Goal: Information Seeking & Learning: Compare options

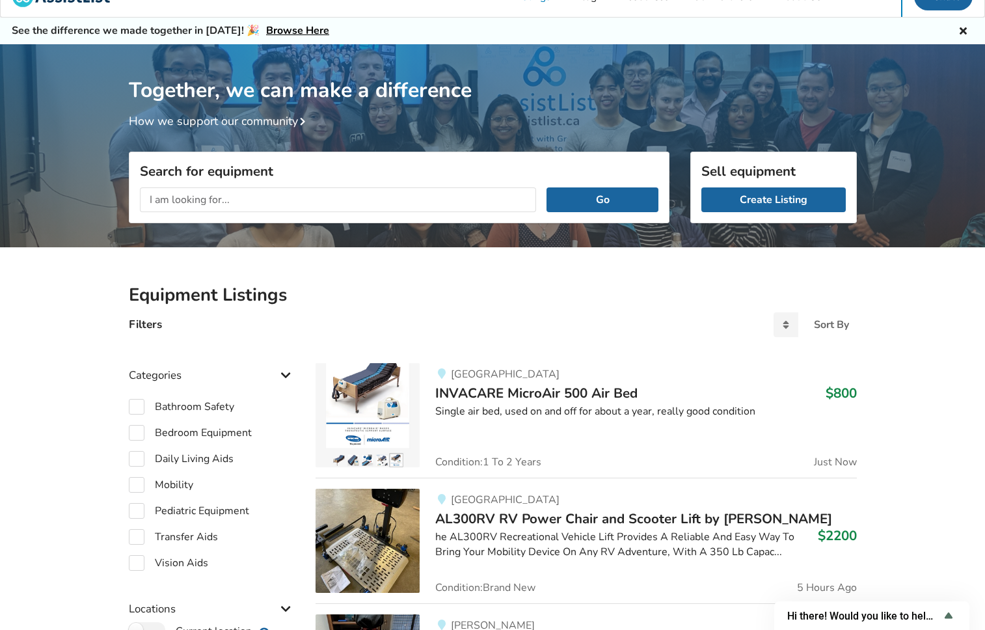
scroll to position [27, 0]
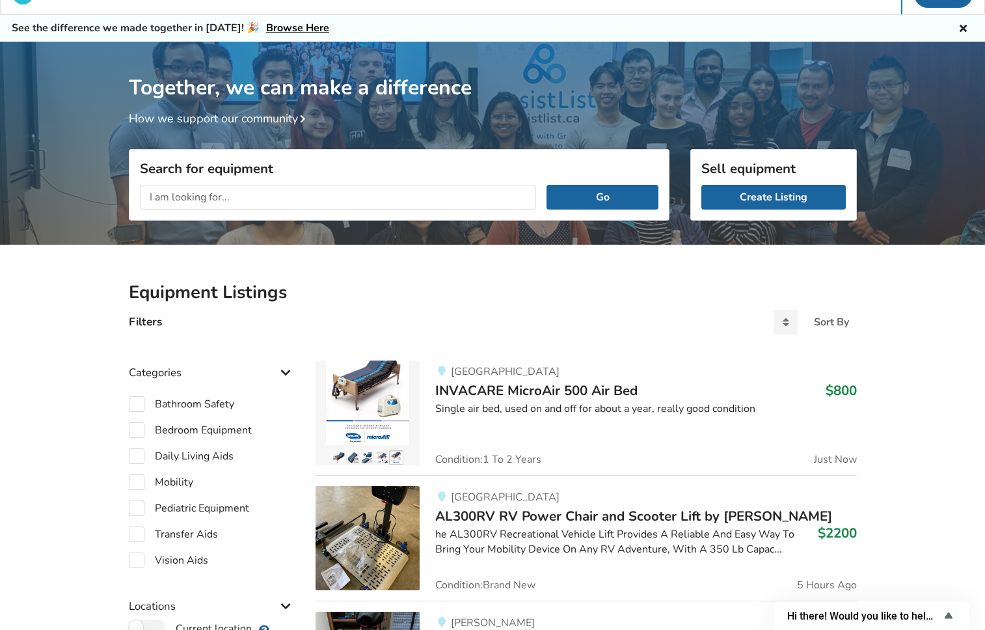
click at [545, 383] on span "INVACARE MicroAir 500 Air Bed" at bounding box center [536, 390] width 202 height 18
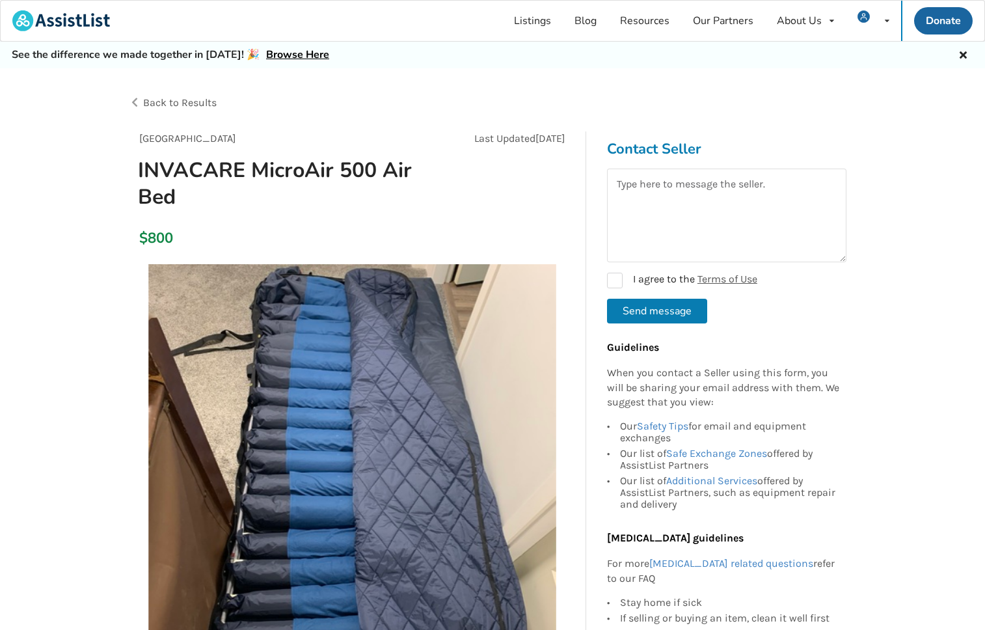
click at [187, 106] on span "Back to Results" at bounding box center [180, 102] width 74 height 12
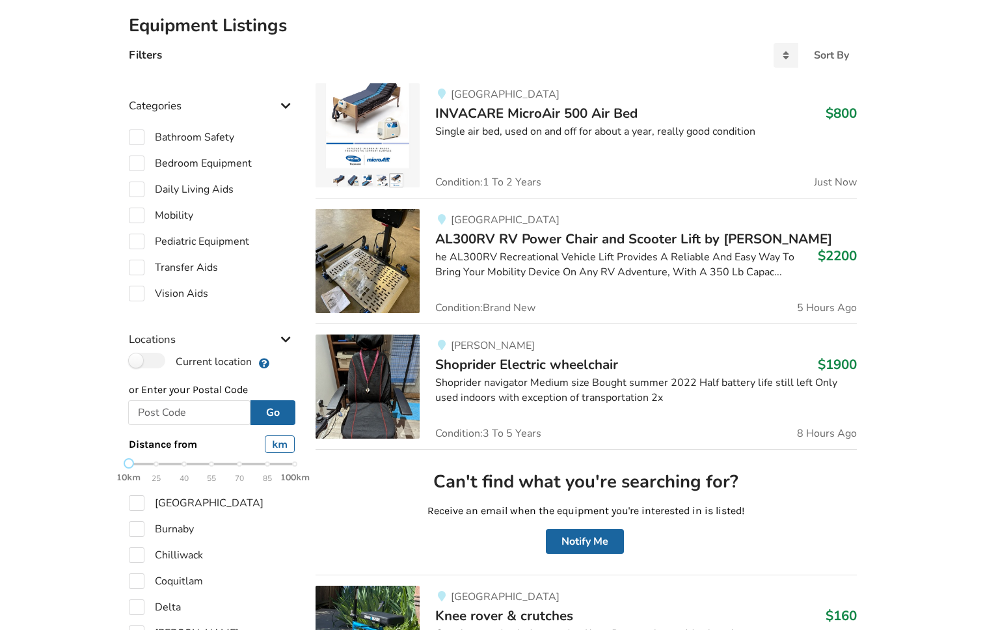
scroll to position [305, 0]
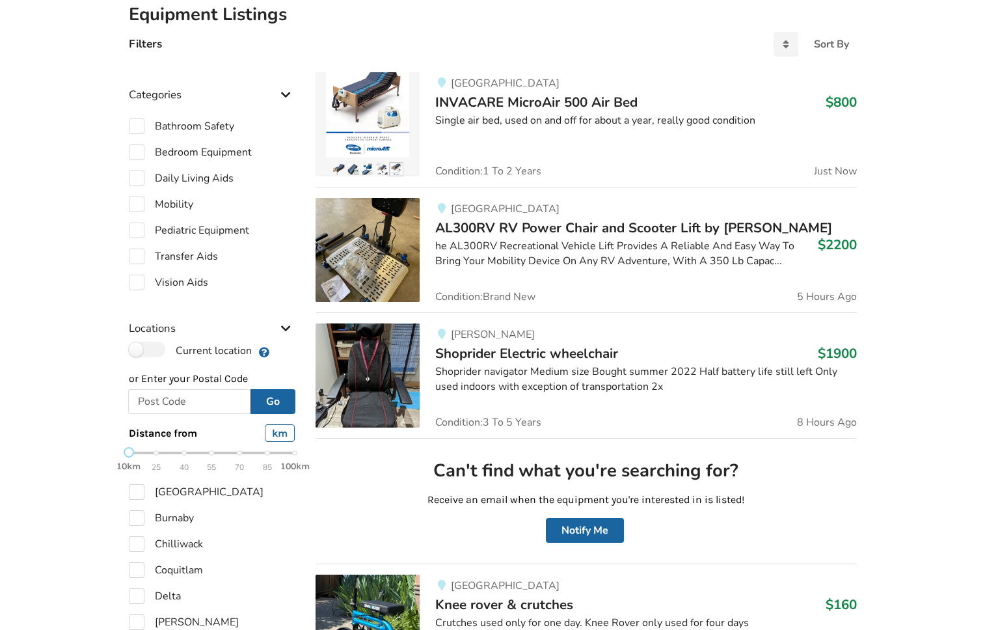
click at [635, 236] on span "AL300RV RV Power Chair and Scooter Lift by [PERSON_NAME]" at bounding box center [633, 228] width 397 height 18
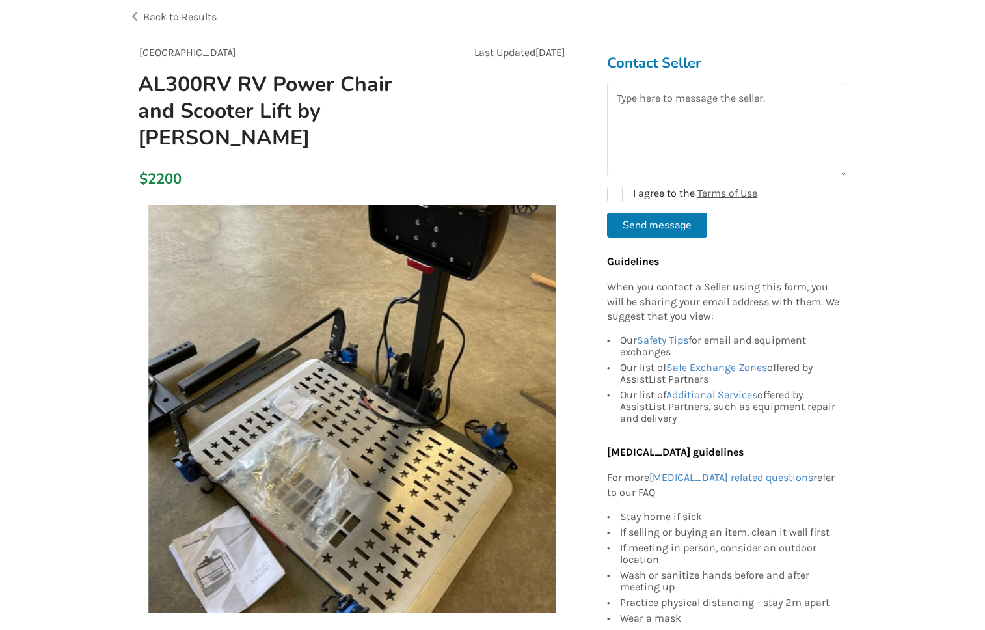
scroll to position [83, 0]
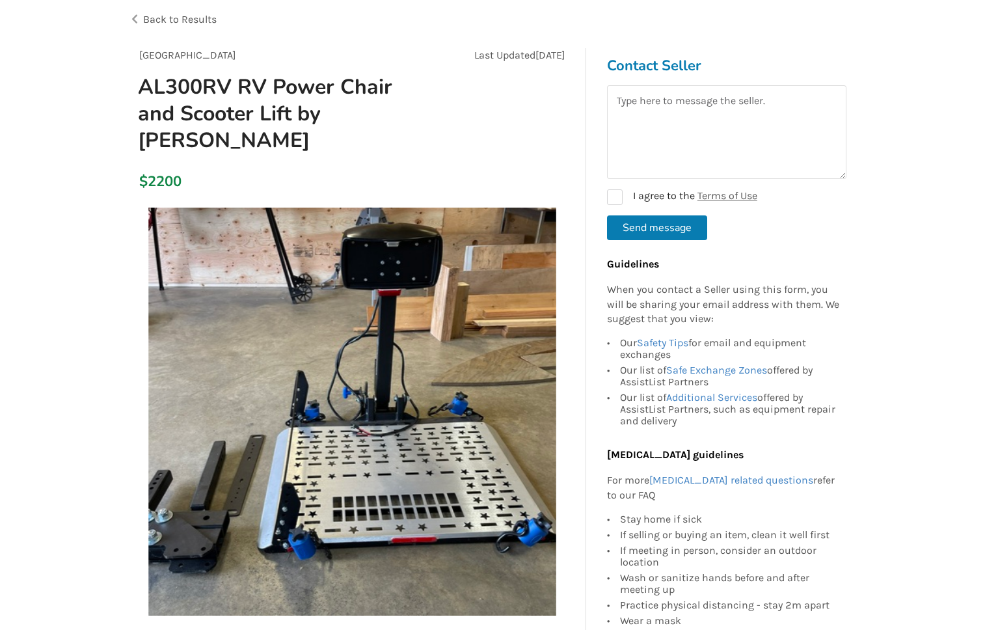
click at [176, 16] on span "Back to Results" at bounding box center [180, 19] width 74 height 12
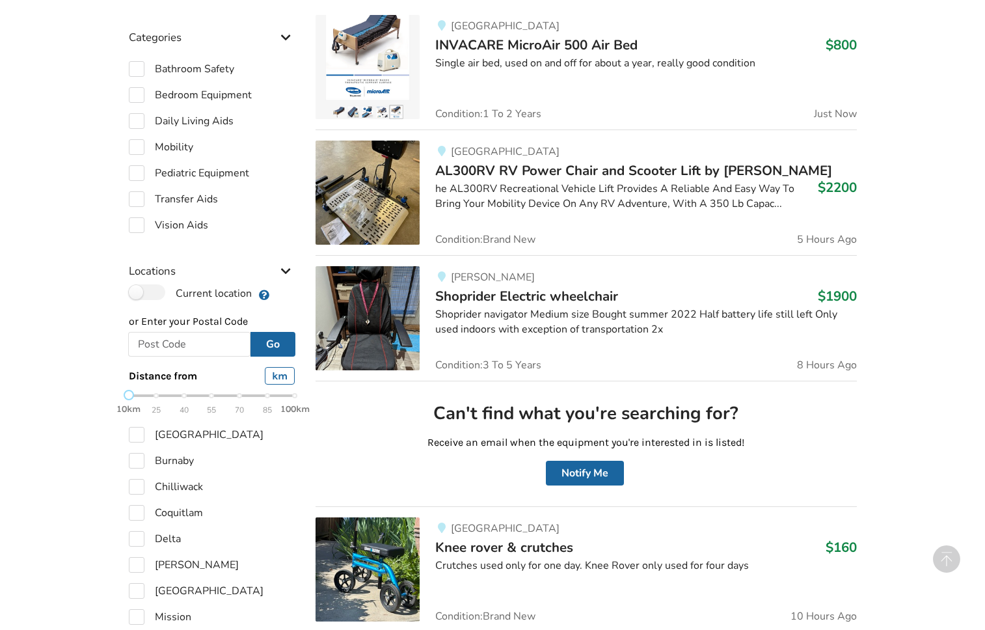
scroll to position [488, 0]
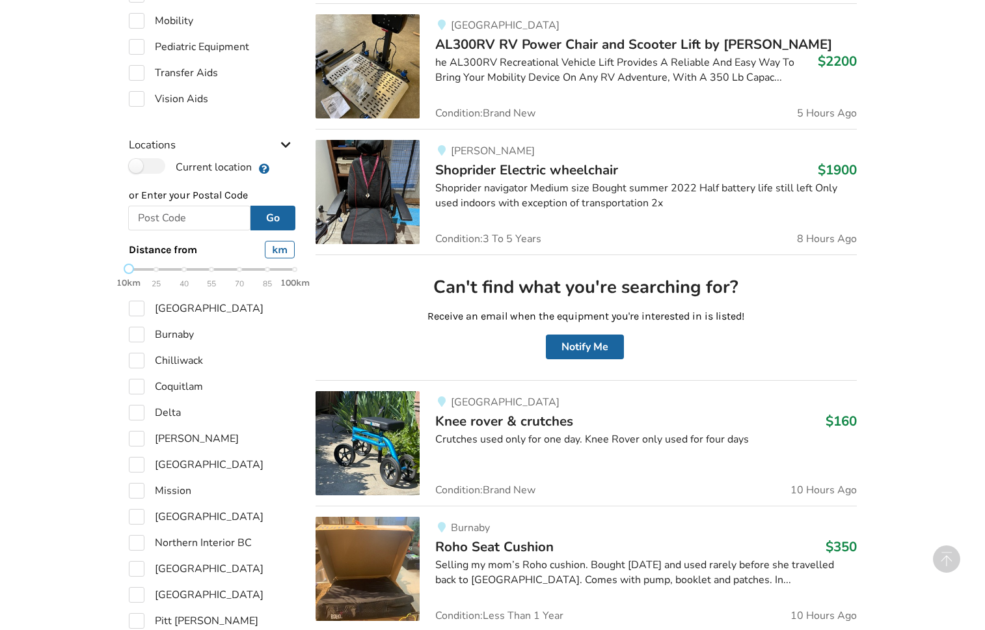
click at [496, 183] on div "Shoprider navigator Medium size Bought summer 2022 Half battery life still left…" at bounding box center [645, 196] width 421 height 30
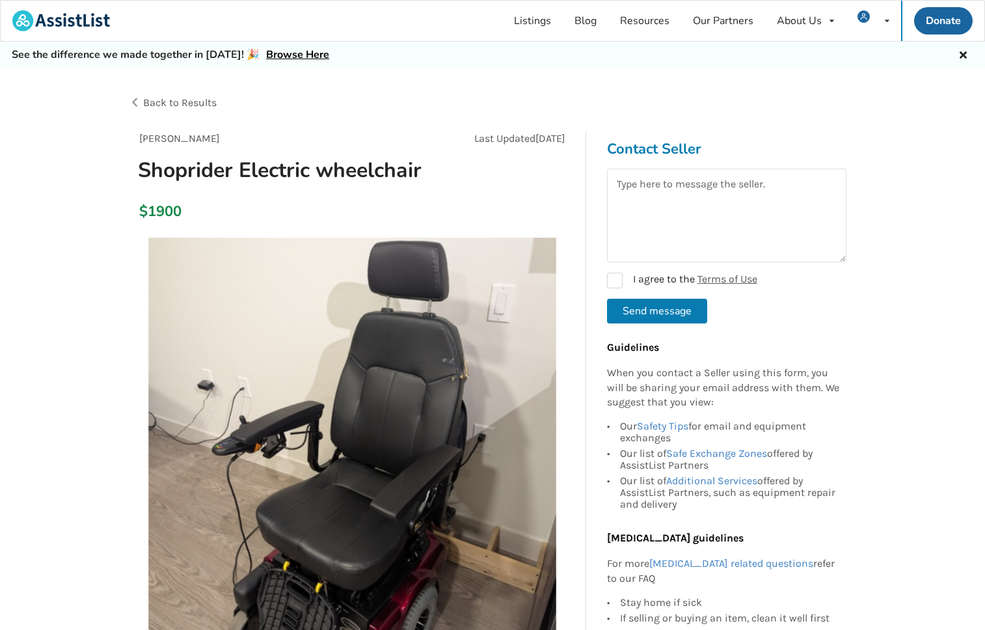
click at [167, 110] on div "Back to Results" at bounding box center [311, 103] width 364 height 36
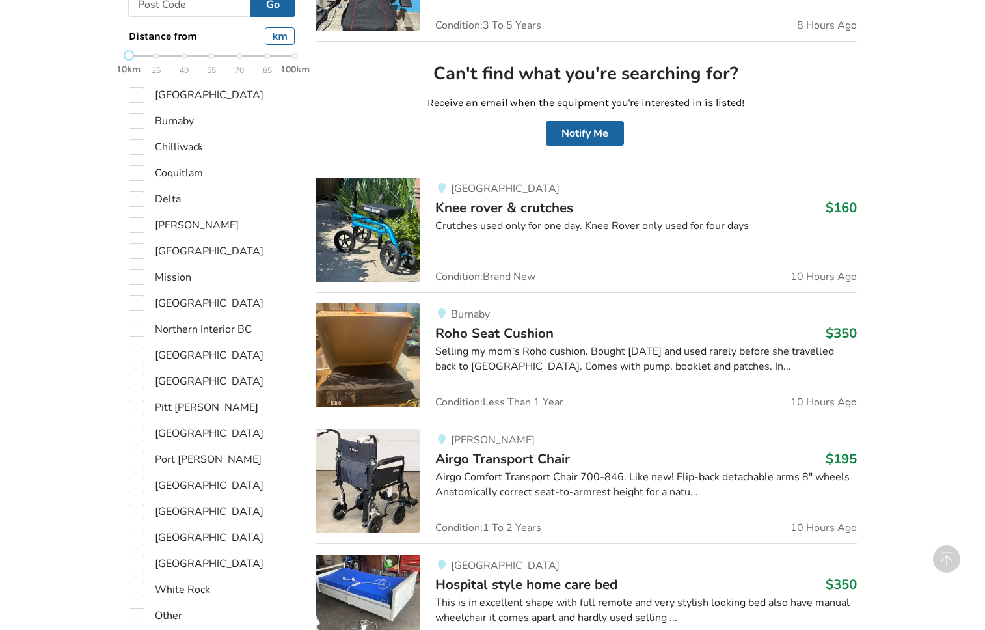
scroll to position [718, 0]
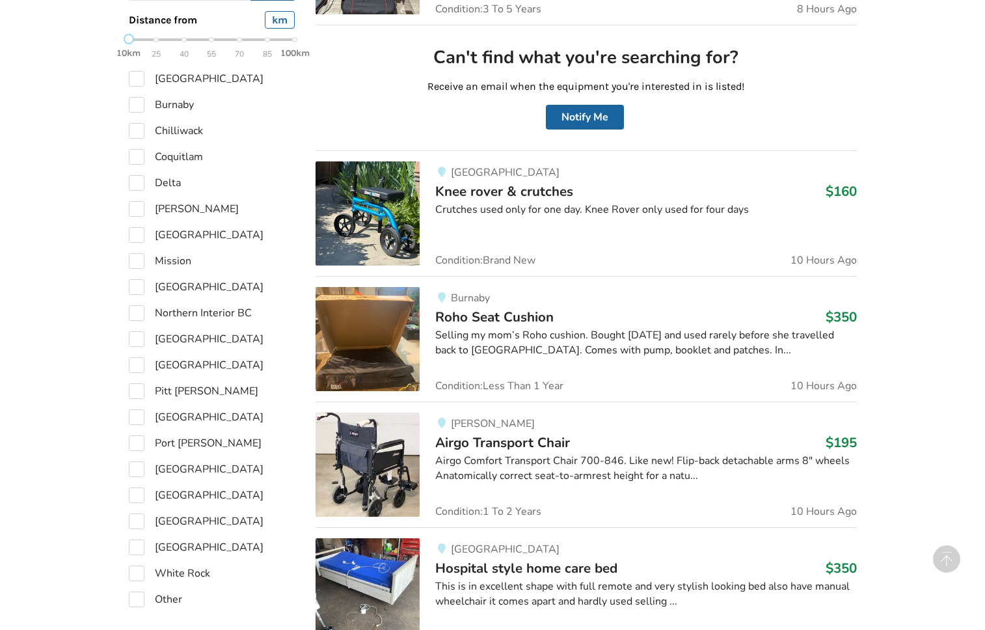
click at [493, 212] on div "Crutches used only for one day. Knee Rover only used for four days" at bounding box center [645, 209] width 421 height 15
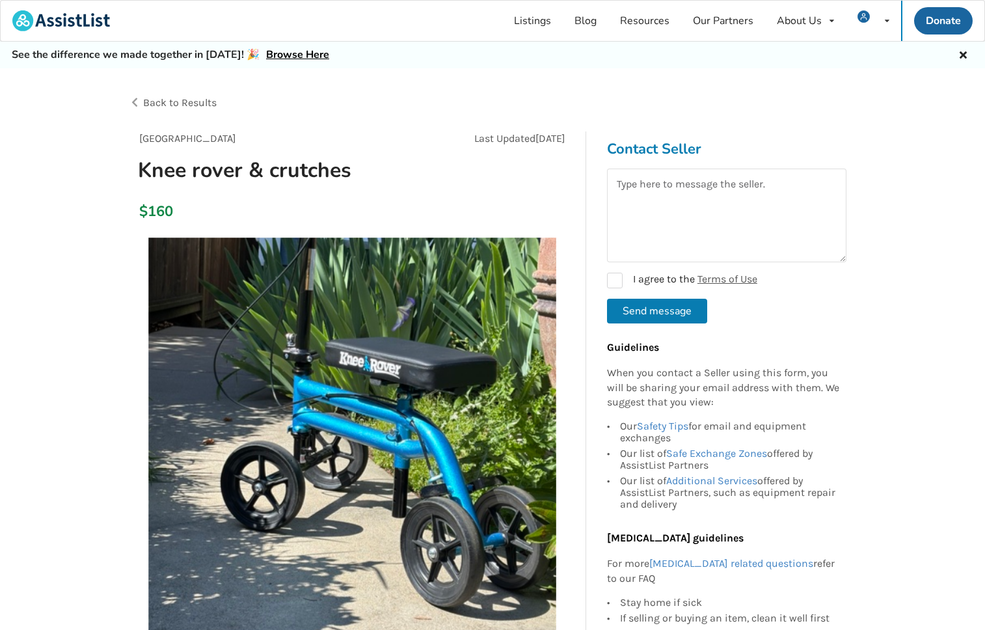
click at [191, 104] on span "Back to Results" at bounding box center [180, 102] width 74 height 12
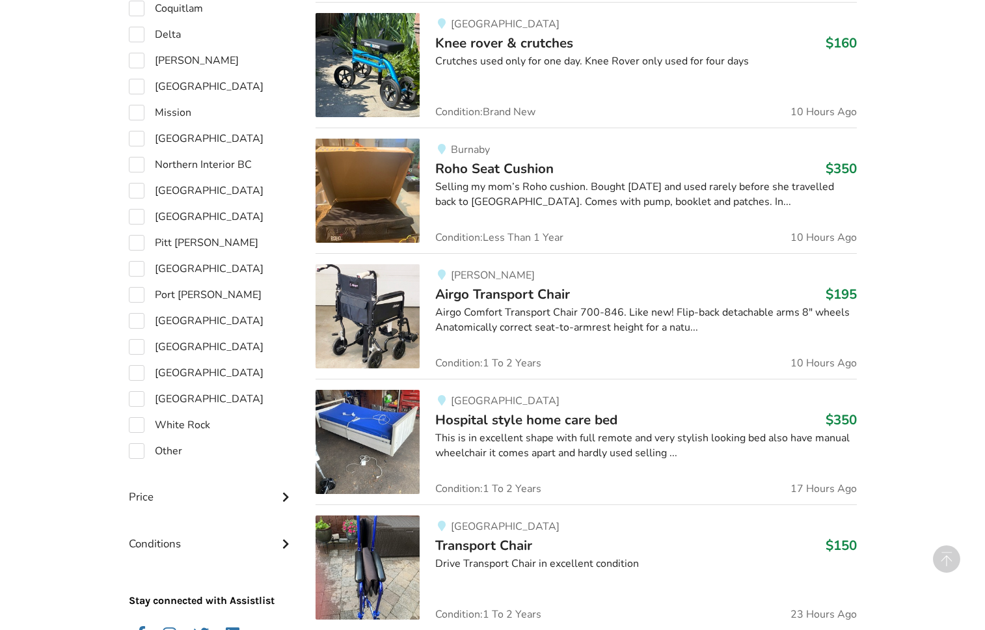
scroll to position [938, 0]
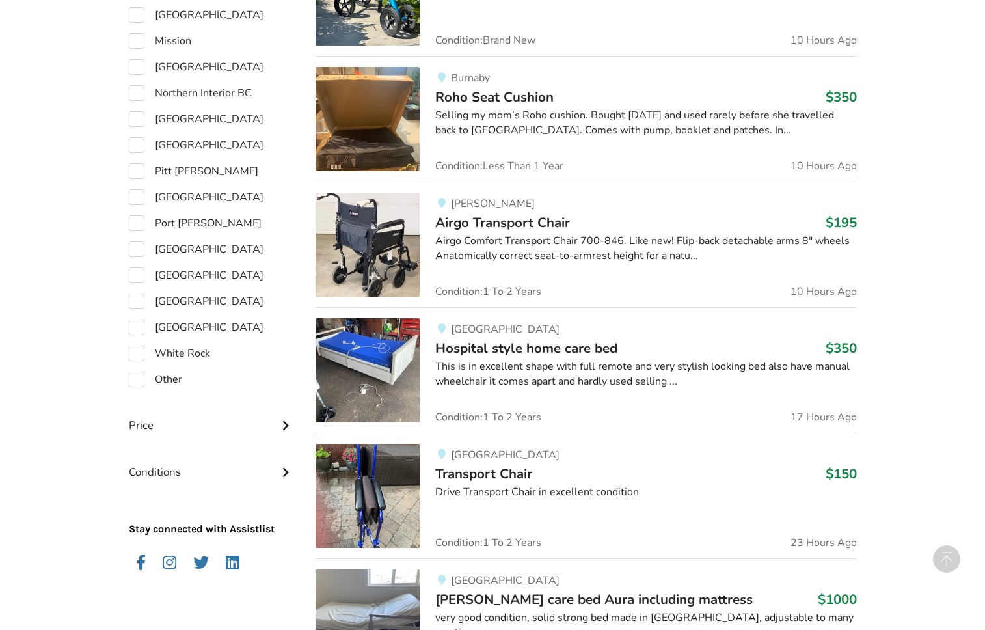
click at [463, 113] on div "Selling my mom’s Roho cushion. Bought [DATE] and used rarely before she travell…" at bounding box center [645, 123] width 421 height 30
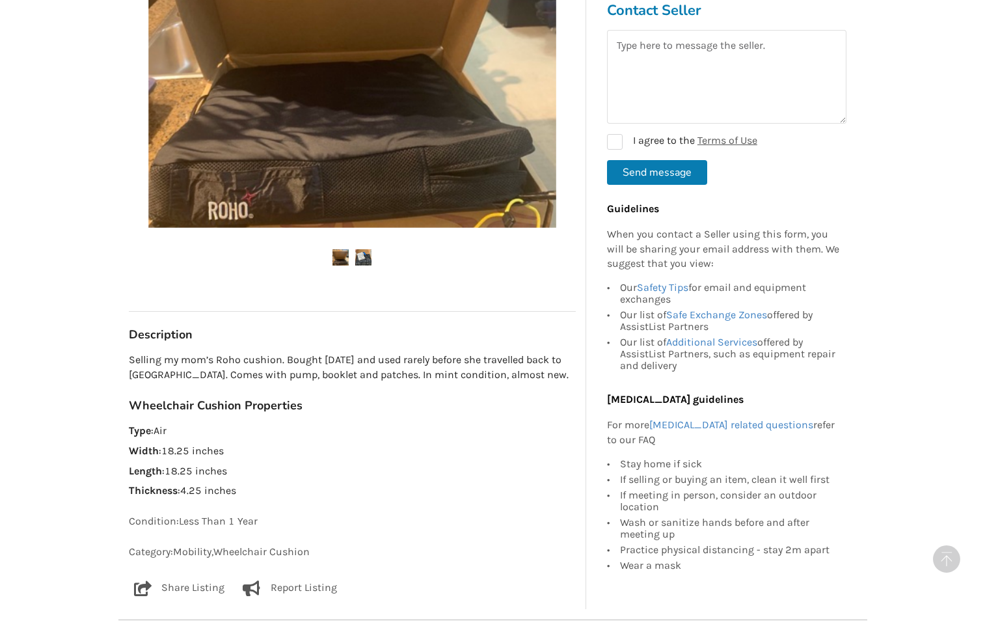
scroll to position [419, 0]
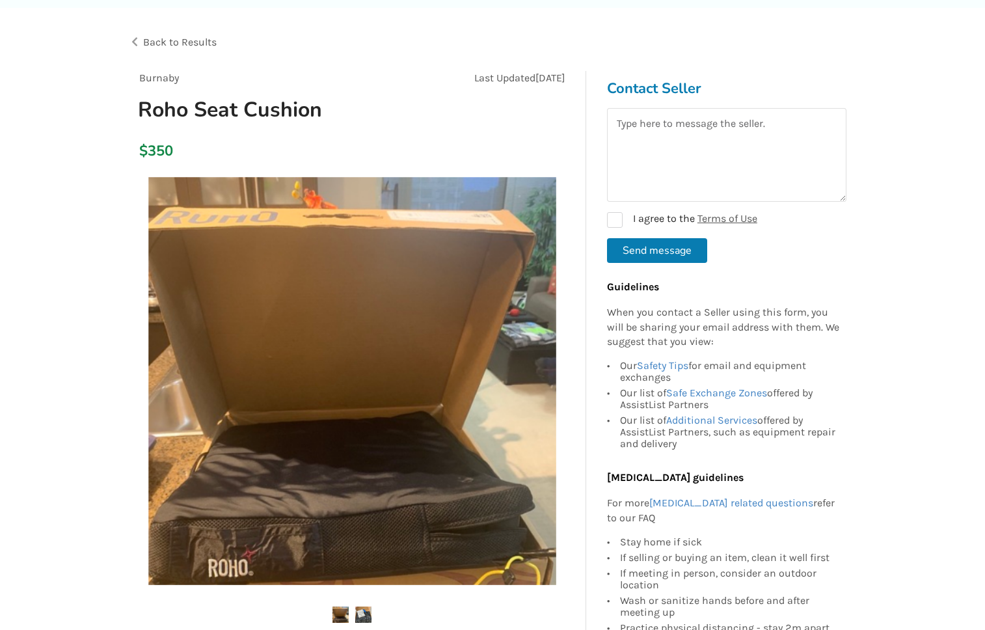
click at [154, 36] on span "Back to Results" at bounding box center [180, 42] width 74 height 12
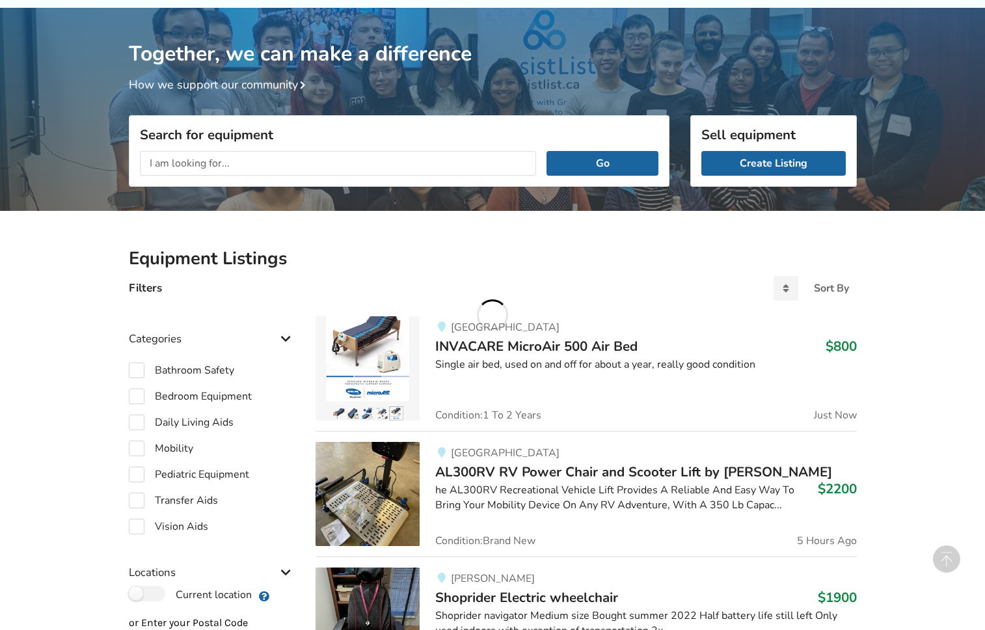
scroll to position [938, 0]
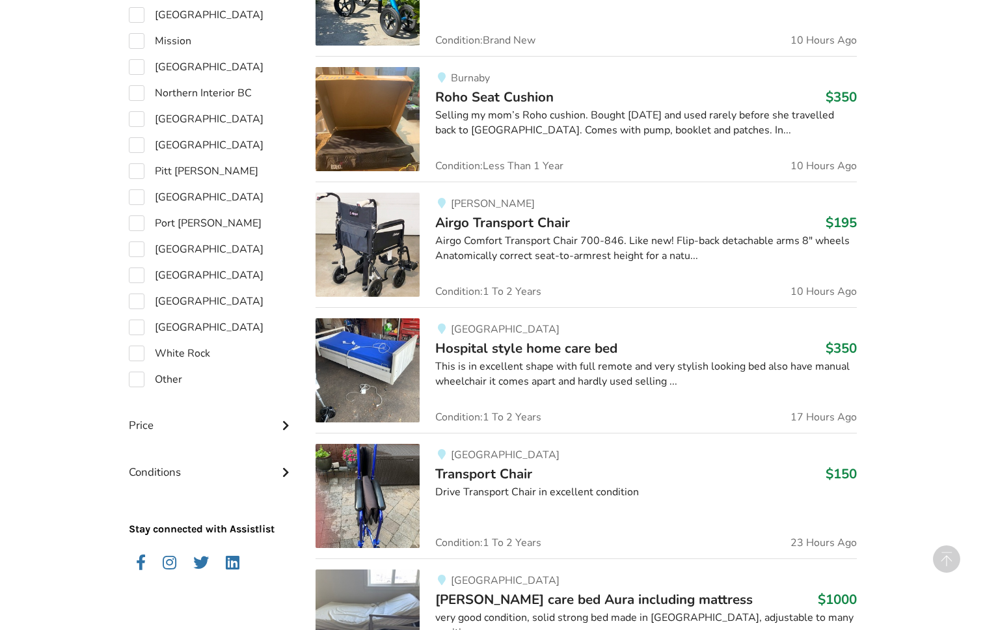
click at [506, 227] on span "Airgo Transport Chair" at bounding box center [502, 222] width 135 height 18
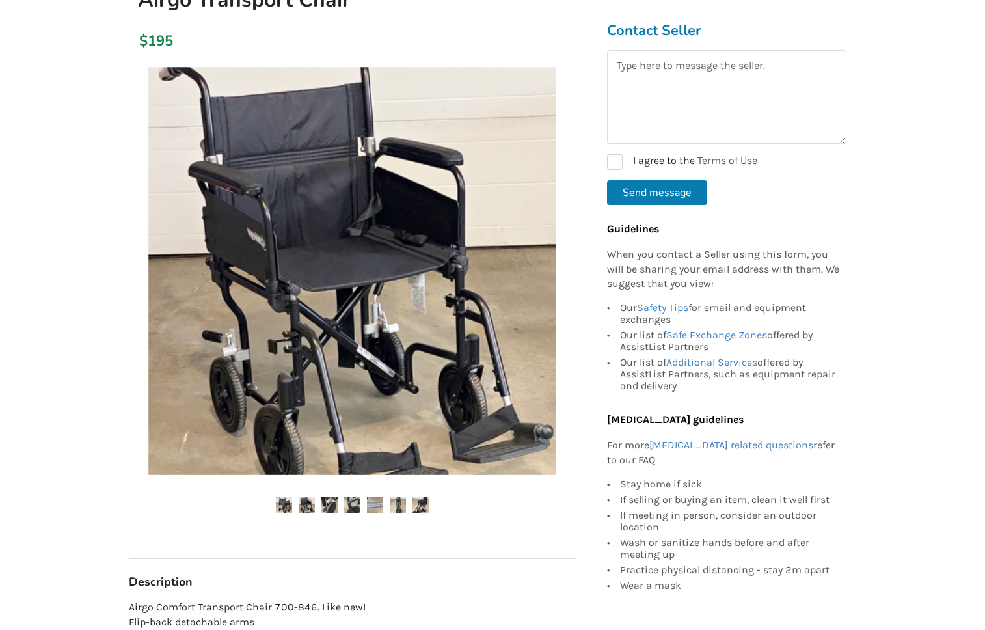
scroll to position [248, 0]
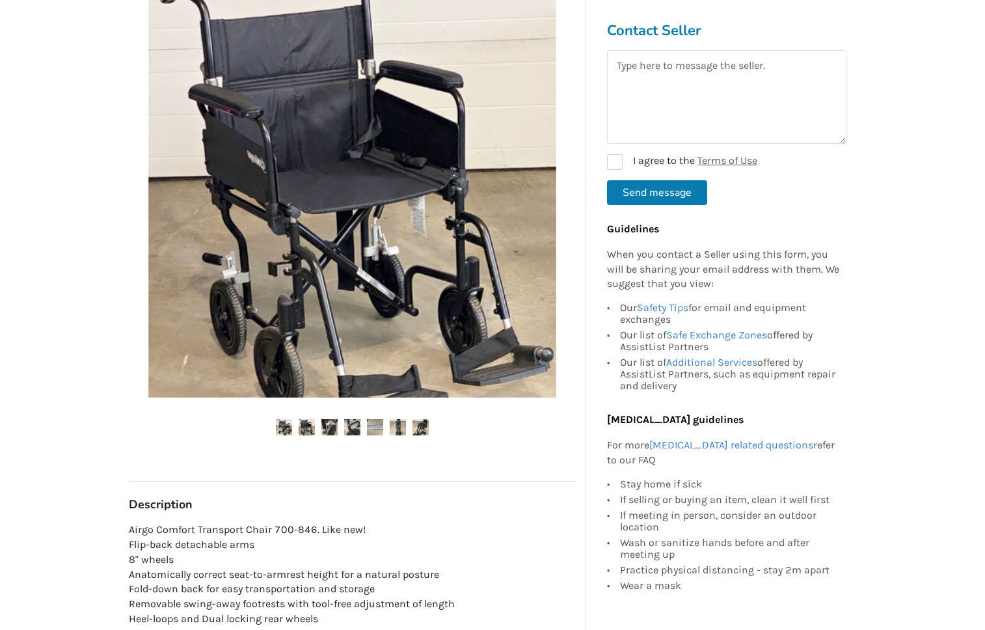
click at [374, 419] on img at bounding box center [375, 427] width 16 height 16
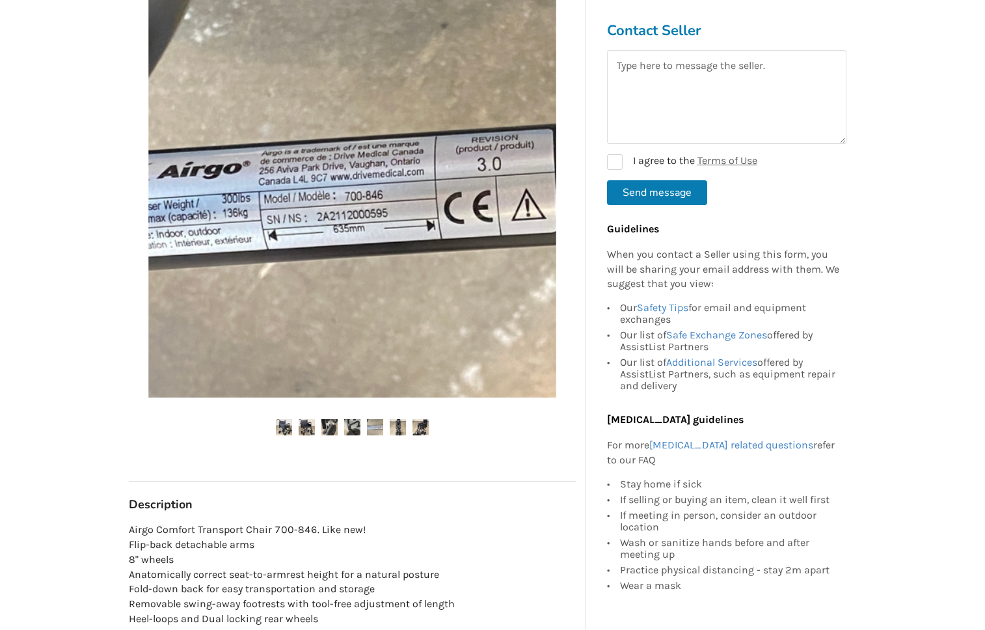
click at [398, 428] on img at bounding box center [398, 427] width 16 height 16
click at [403, 425] on img at bounding box center [398, 427] width 16 height 16
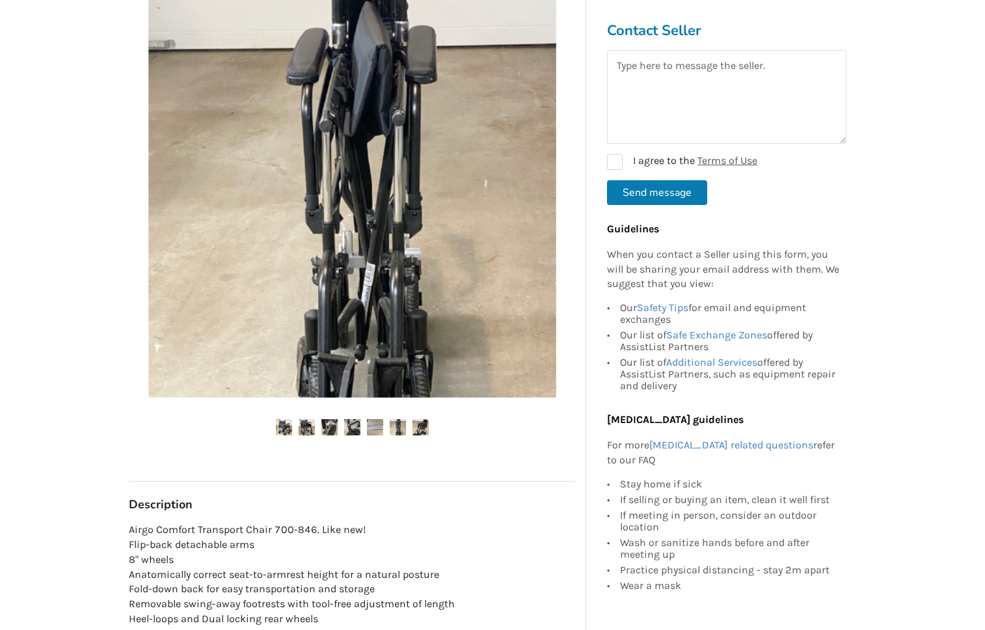
click at [415, 427] on img at bounding box center [421, 427] width 16 height 16
click at [418, 426] on img at bounding box center [421, 427] width 16 height 16
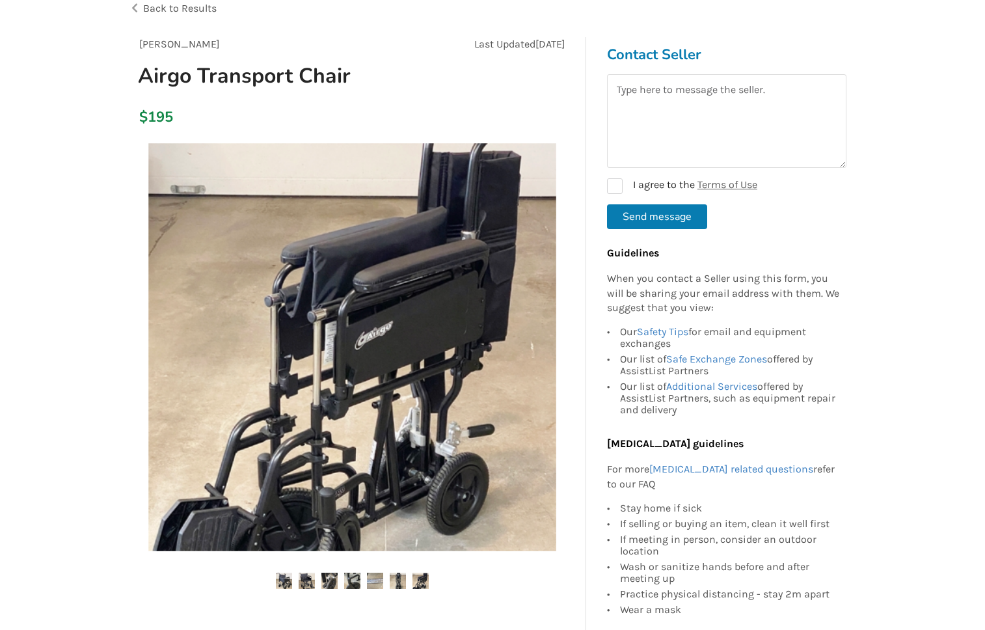
scroll to position [0, 0]
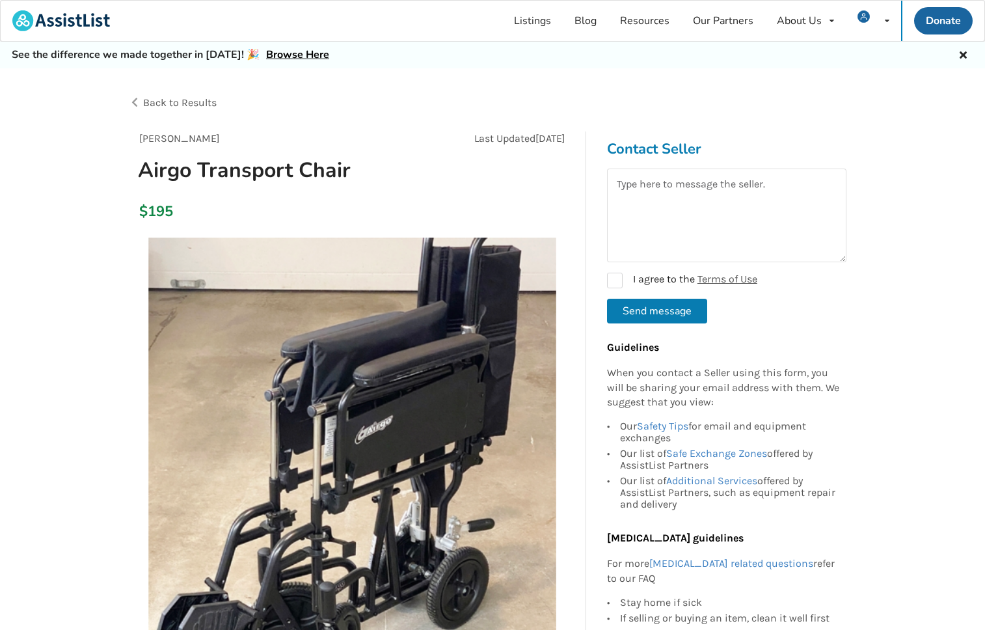
click at [156, 99] on span "Back to Results" at bounding box center [180, 102] width 74 height 12
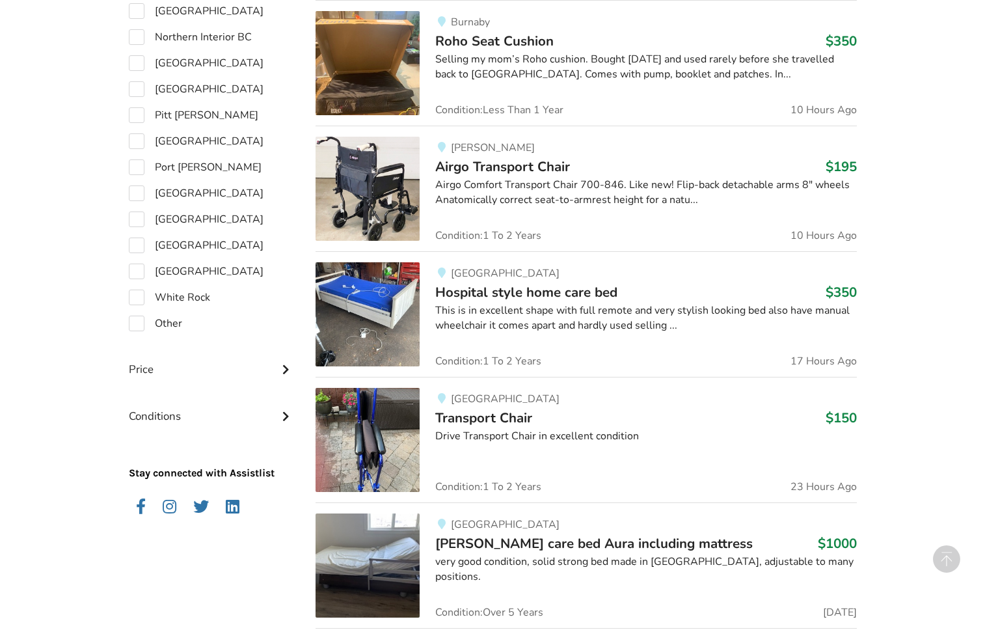
scroll to position [1022, 0]
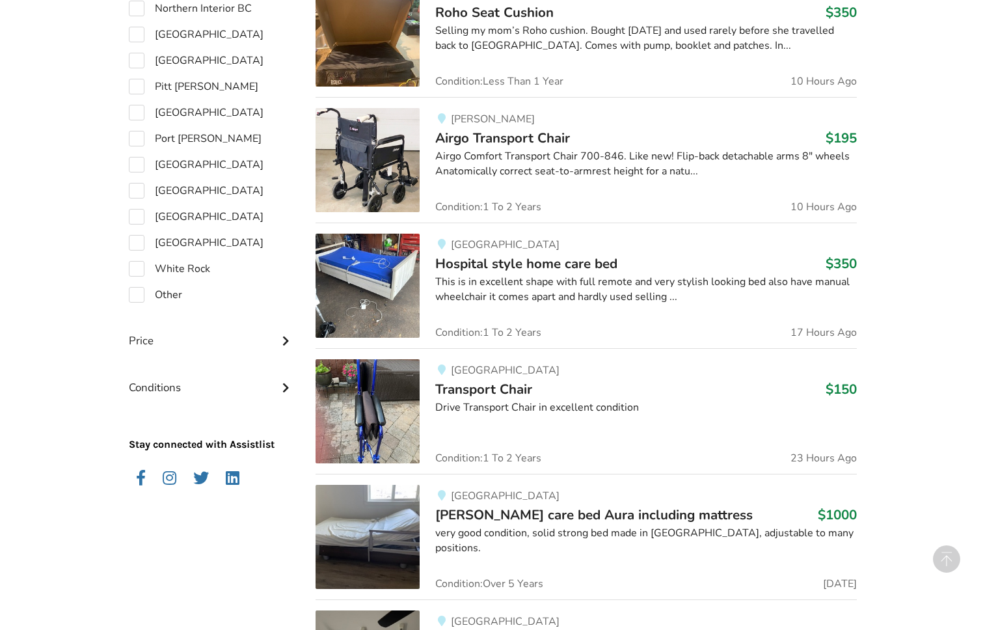
click at [493, 249] on span "[GEOGRAPHIC_DATA]" at bounding box center [505, 245] width 109 height 14
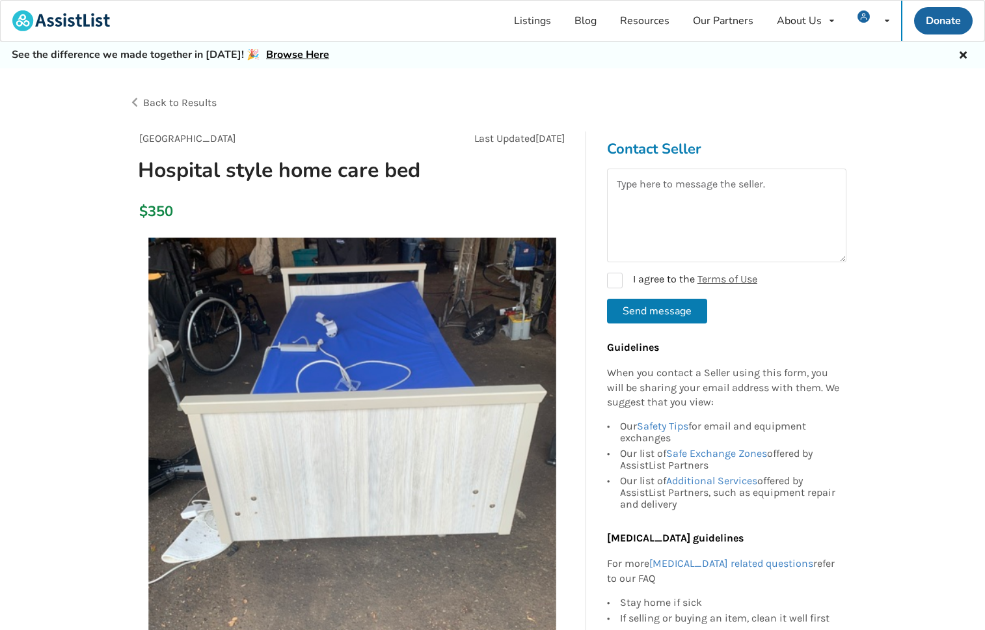
click at [179, 101] on span "Back to Results" at bounding box center [180, 102] width 74 height 12
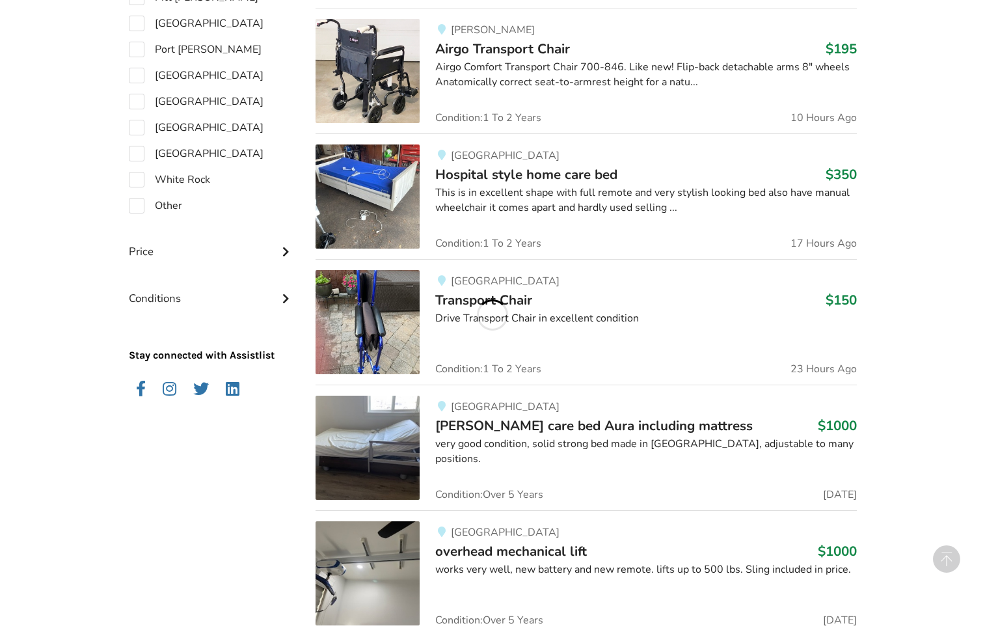
scroll to position [1112, 0]
click at [506, 299] on span "Transport Chair" at bounding box center [483, 299] width 97 height 18
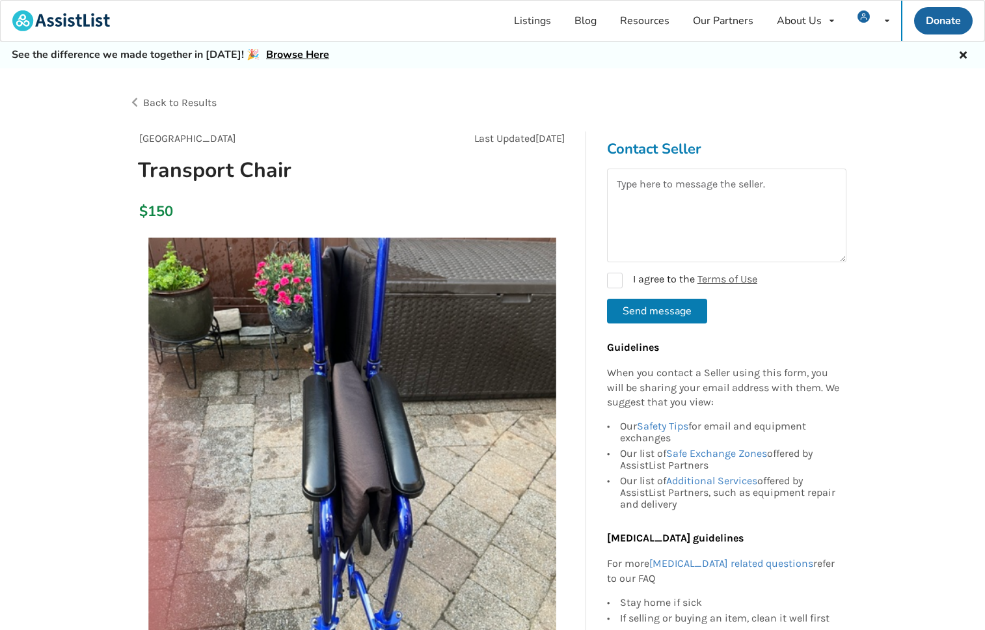
click at [182, 104] on span "Back to Results" at bounding box center [180, 102] width 74 height 12
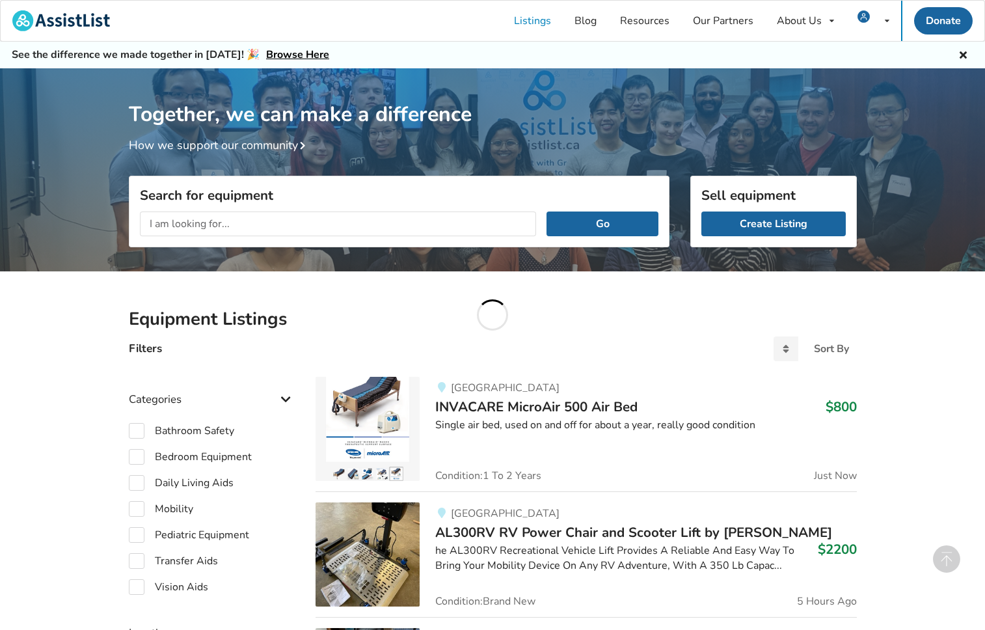
scroll to position [1112, 0]
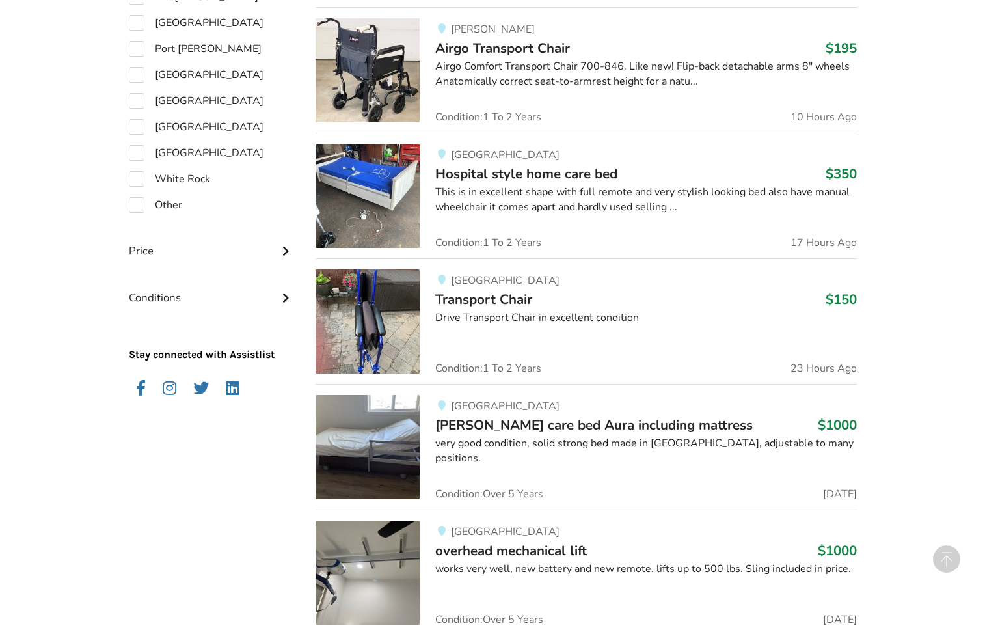
click at [579, 419] on span "[PERSON_NAME] care bed Aura including mattress" at bounding box center [594, 425] width 318 height 18
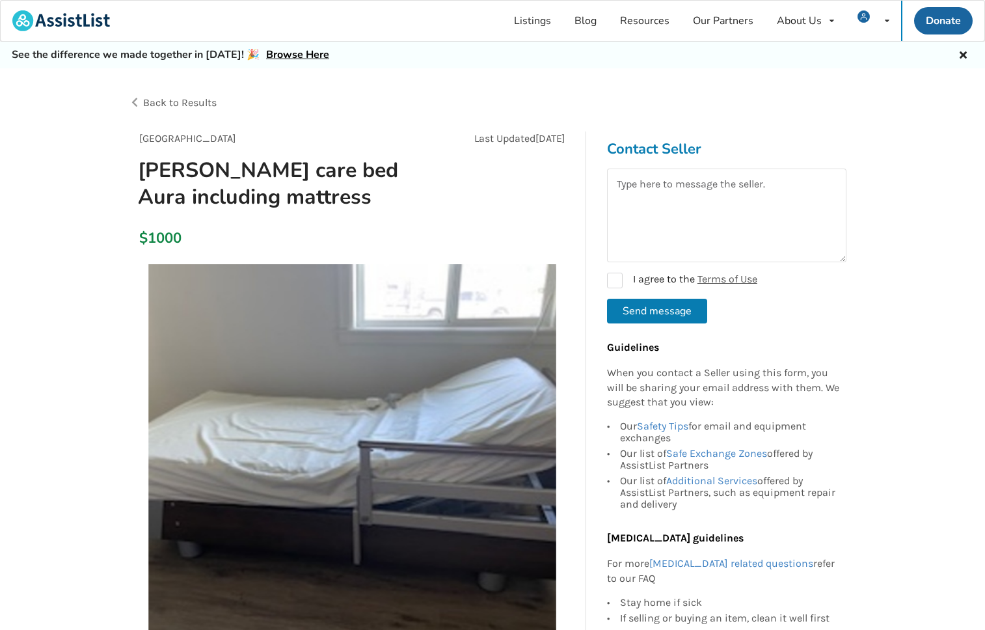
click at [181, 107] on span "Back to Results" at bounding box center [180, 102] width 74 height 12
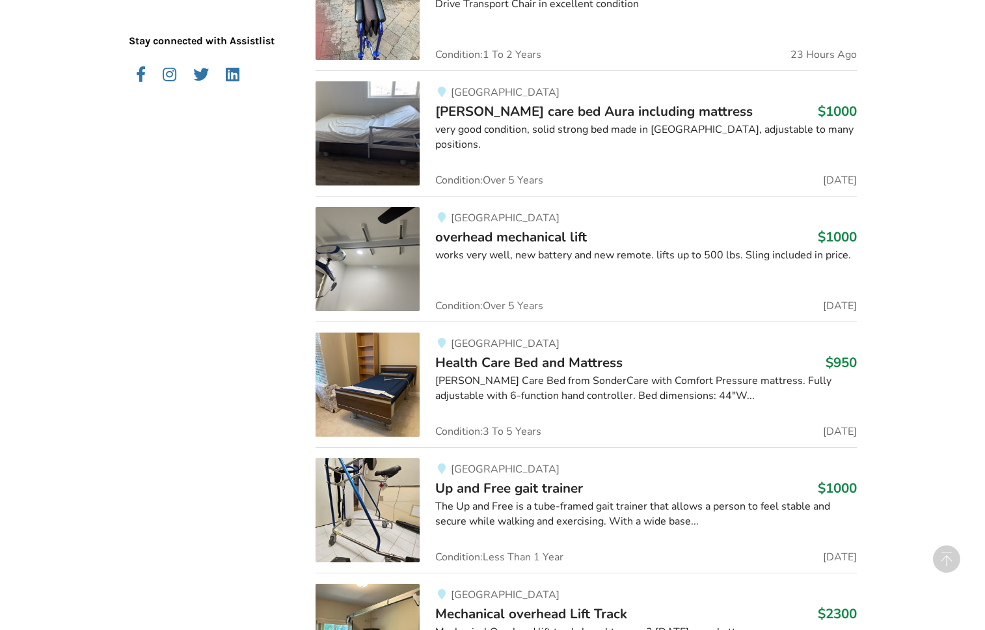
click at [500, 234] on span "overhead mechanical lift" at bounding box center [511, 237] width 152 height 18
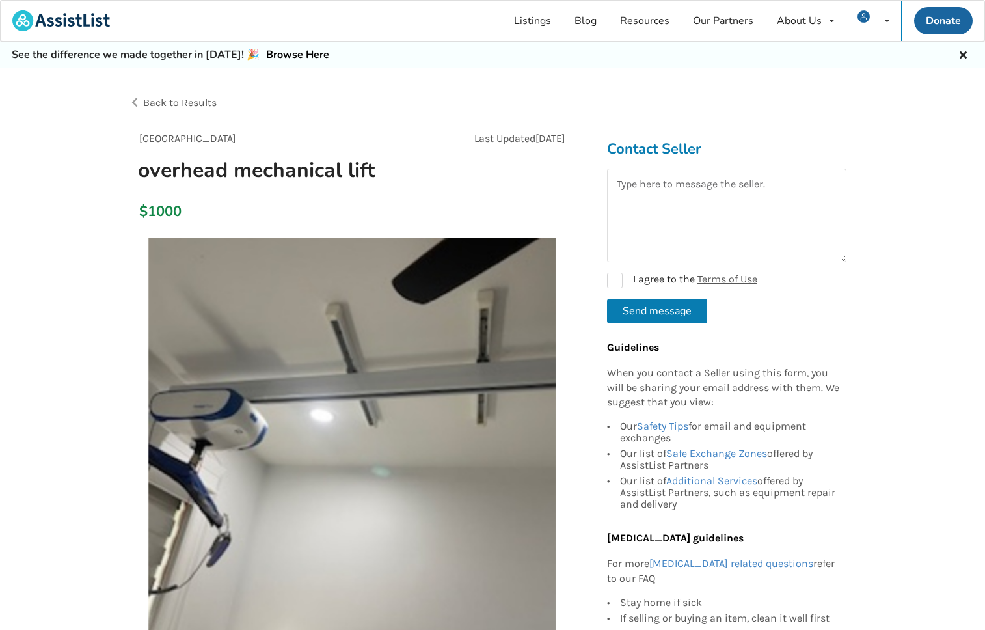
click at [182, 106] on span "Back to Results" at bounding box center [180, 102] width 74 height 12
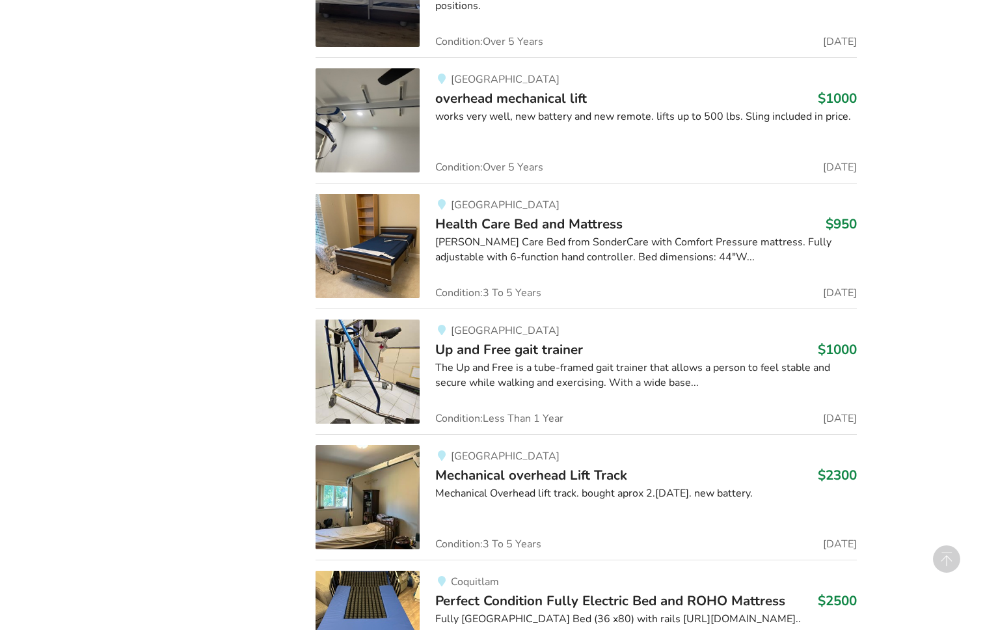
scroll to position [1645, 0]
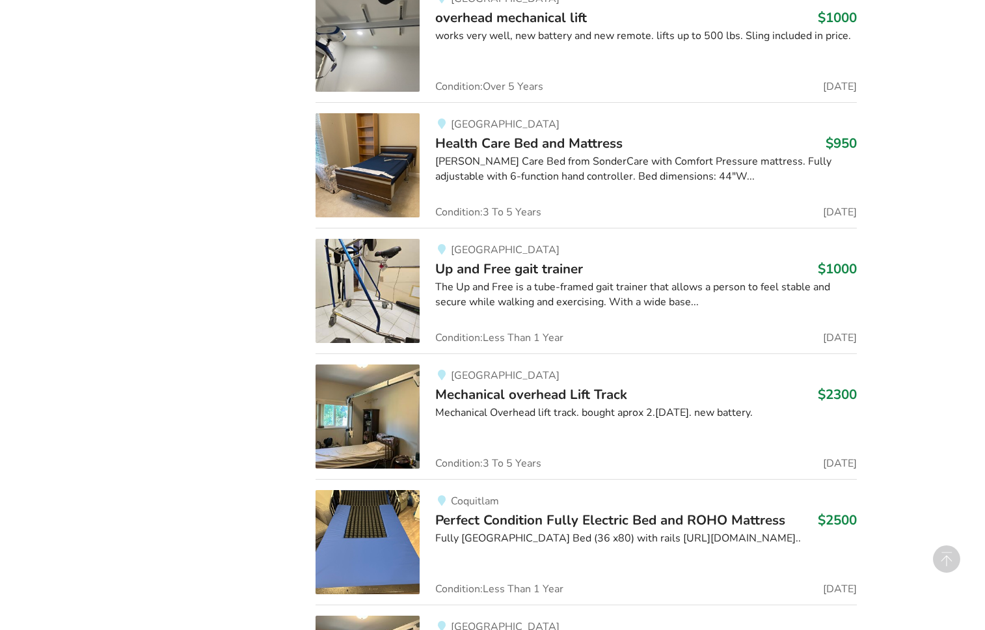
click at [506, 138] on span "Health Care Bed and Mattress" at bounding box center [528, 143] width 187 height 18
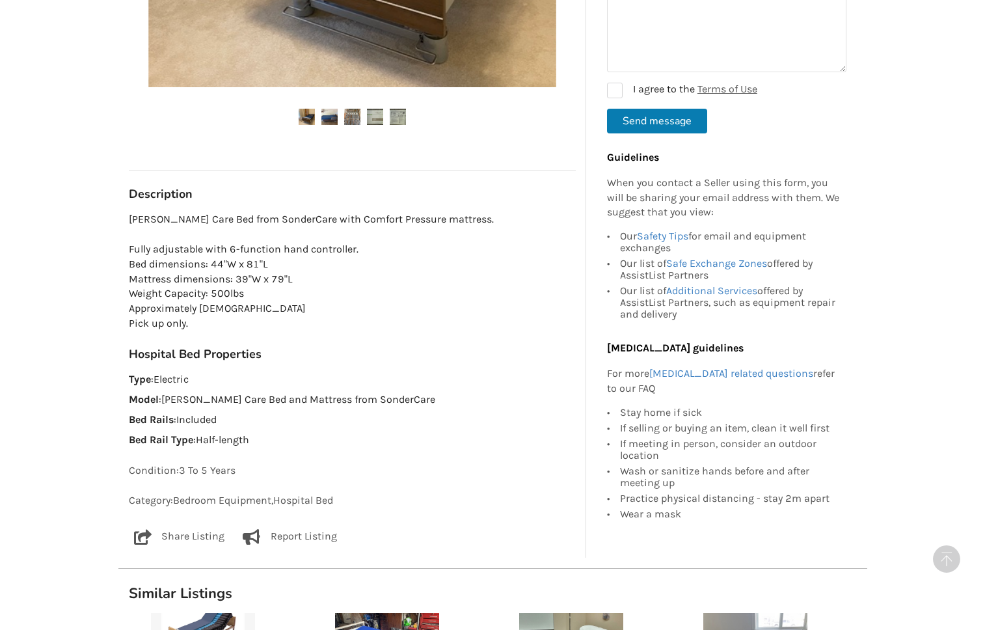
scroll to position [587, 0]
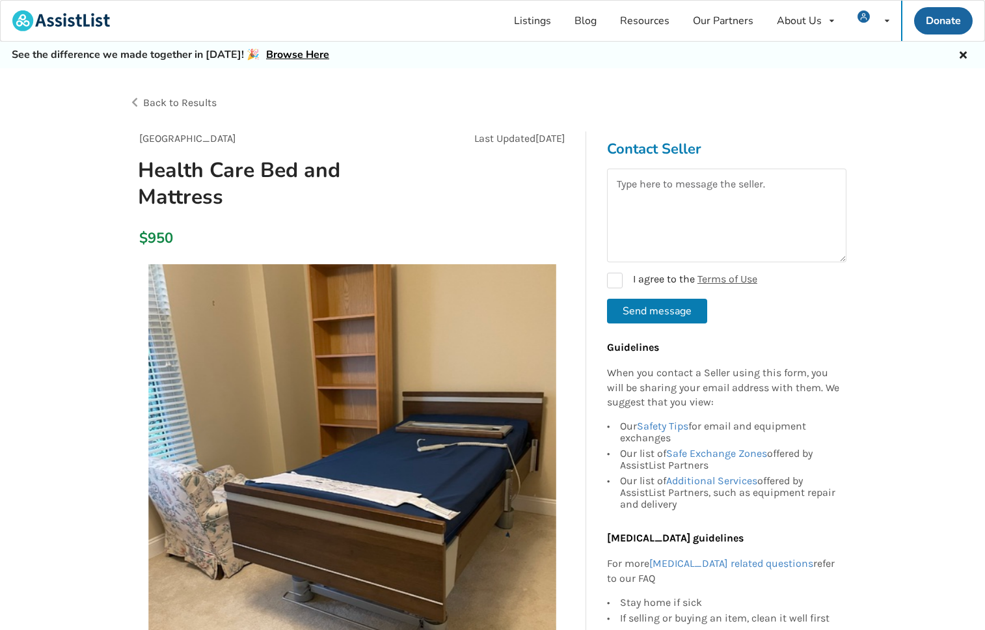
click at [198, 100] on span "Back to Results" at bounding box center [180, 102] width 74 height 12
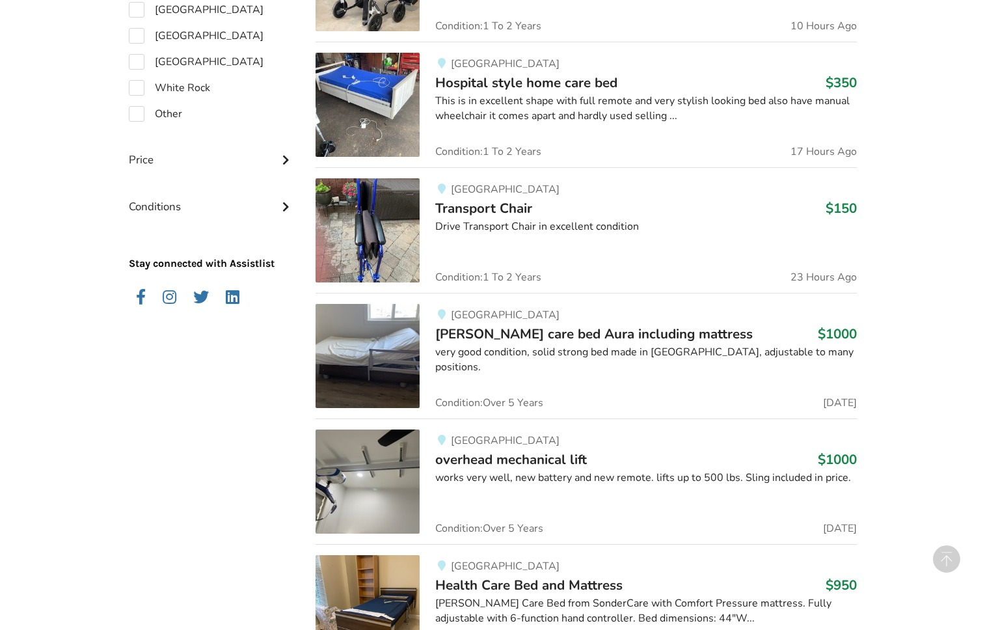
scroll to position [1645, 0]
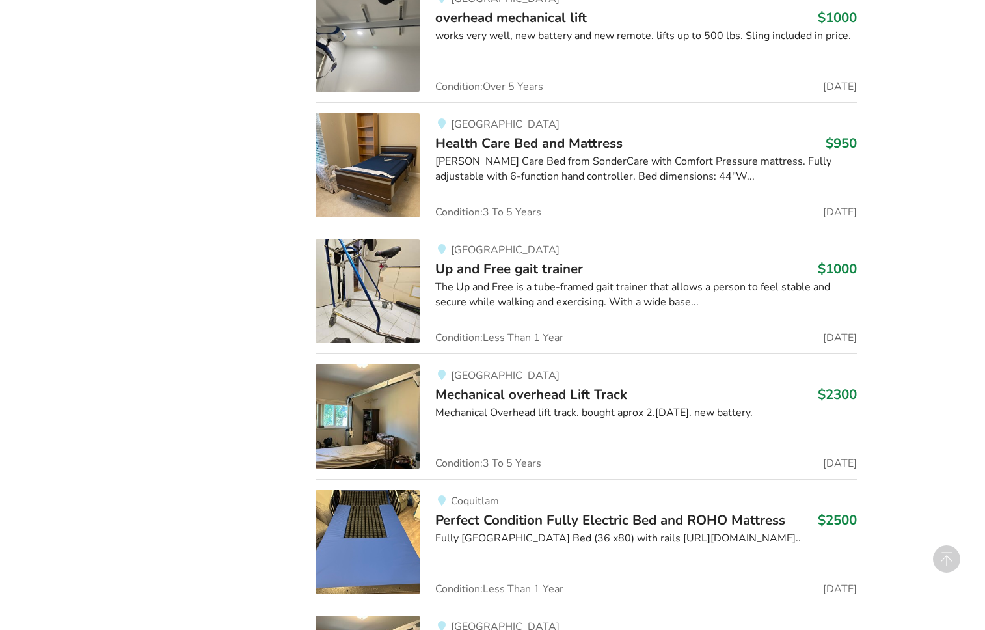
click at [498, 251] on span "[GEOGRAPHIC_DATA]" at bounding box center [505, 250] width 109 height 14
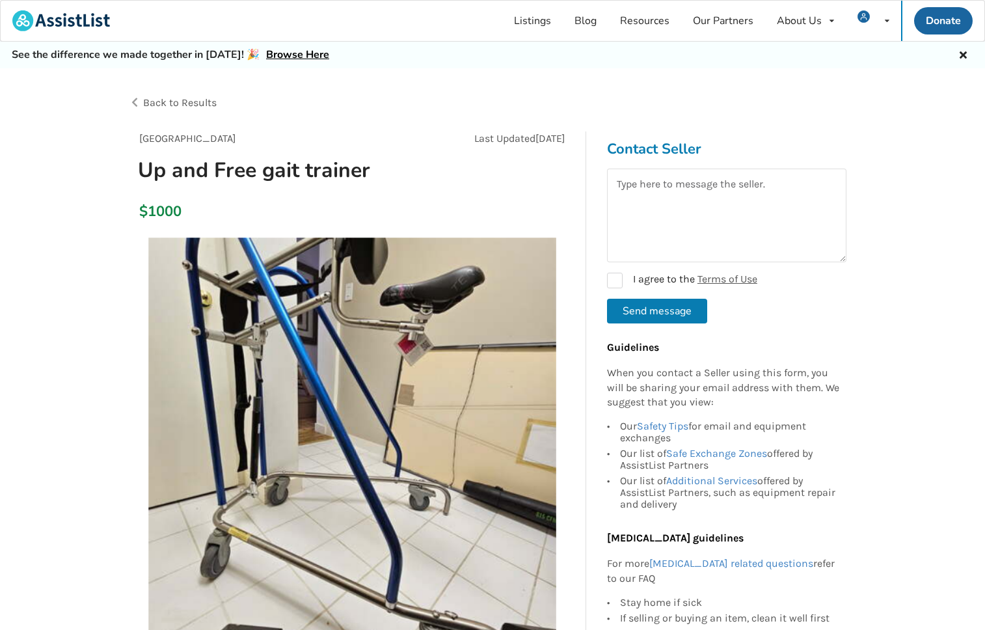
click at [178, 100] on span "Back to Results" at bounding box center [180, 102] width 74 height 12
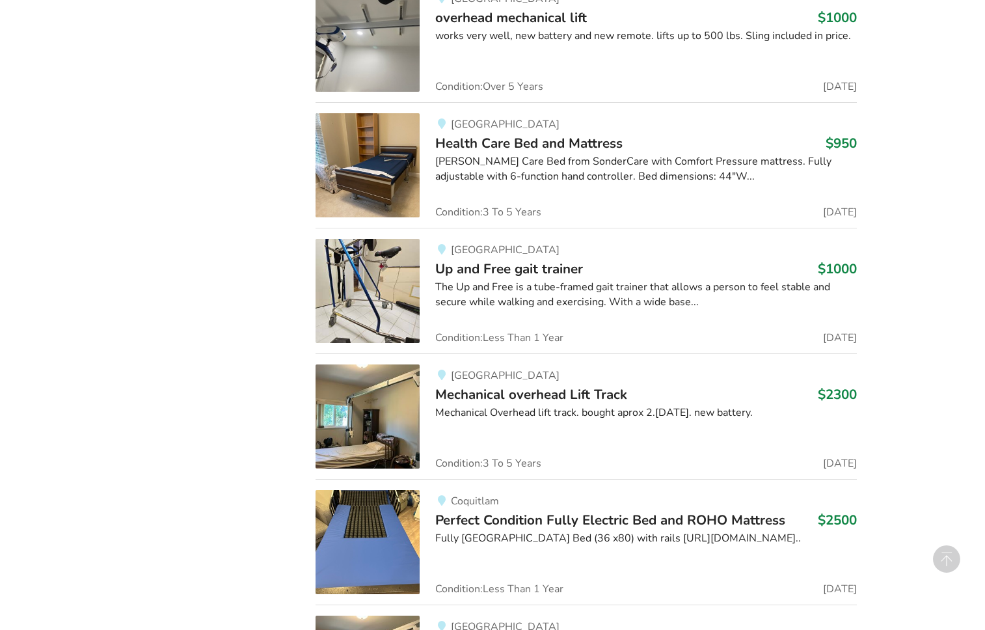
click at [556, 398] on span "Mechanical overhead Lift Track" at bounding box center [531, 394] width 192 height 18
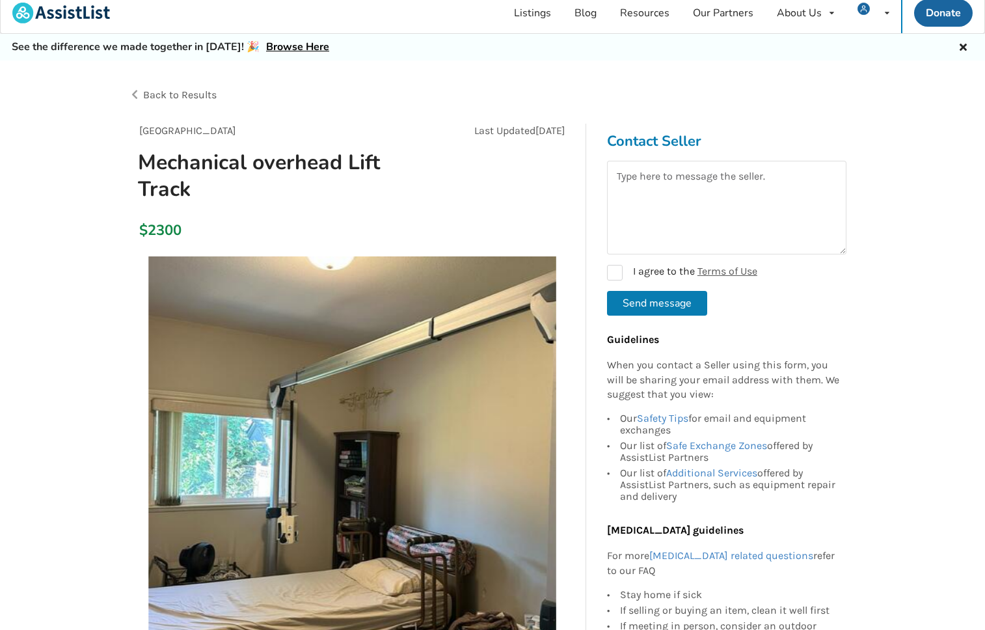
click at [189, 96] on span "Back to Results" at bounding box center [180, 95] width 74 height 12
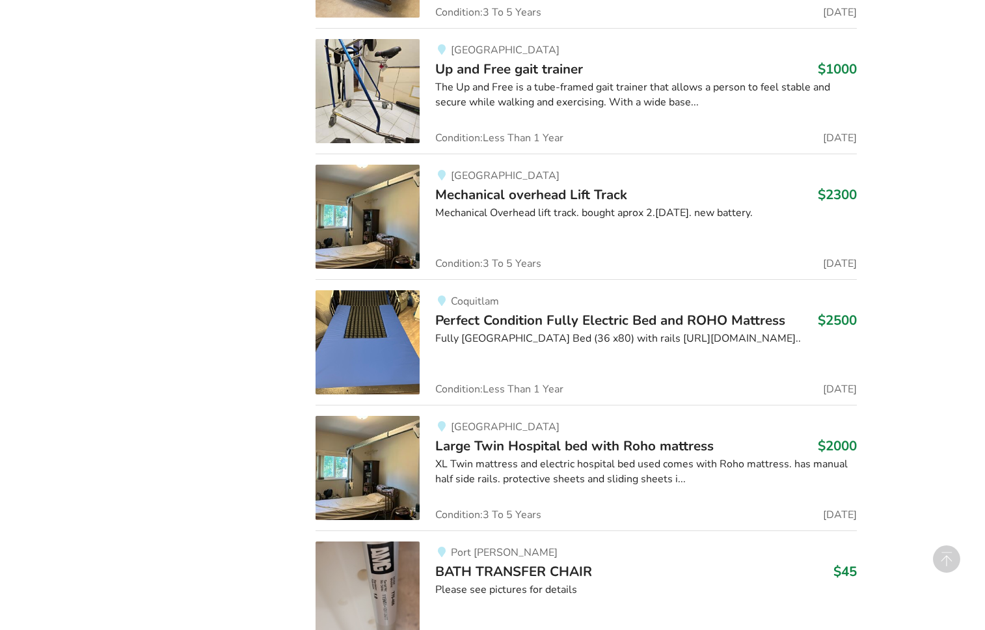
click at [636, 326] on span "Perfect Condition Fully Electric Bed and ROHO Mattress" at bounding box center [610, 320] width 350 height 18
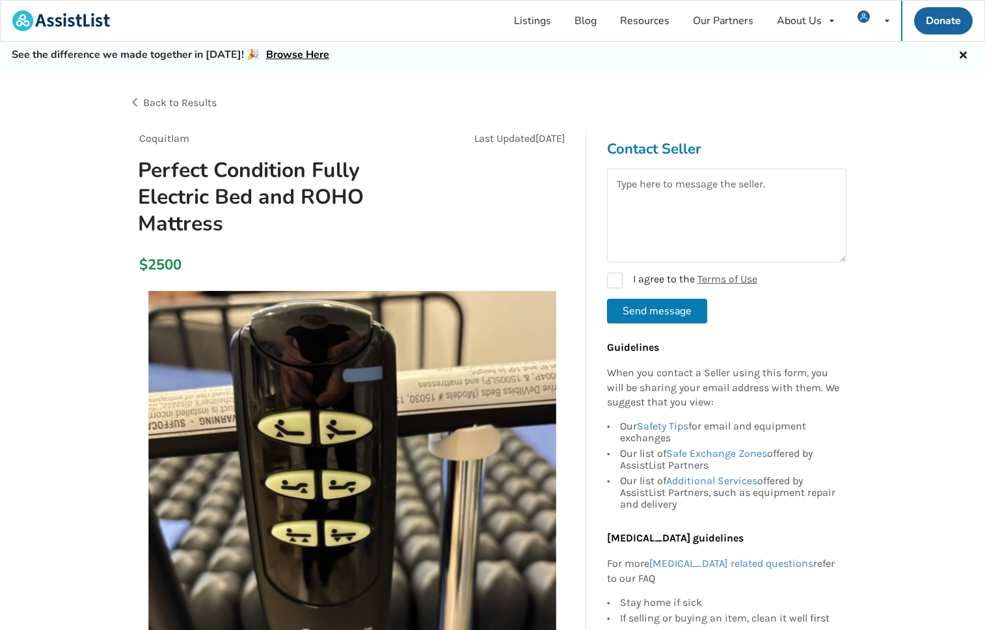
click at [197, 105] on span "Back to Results" at bounding box center [180, 102] width 74 height 12
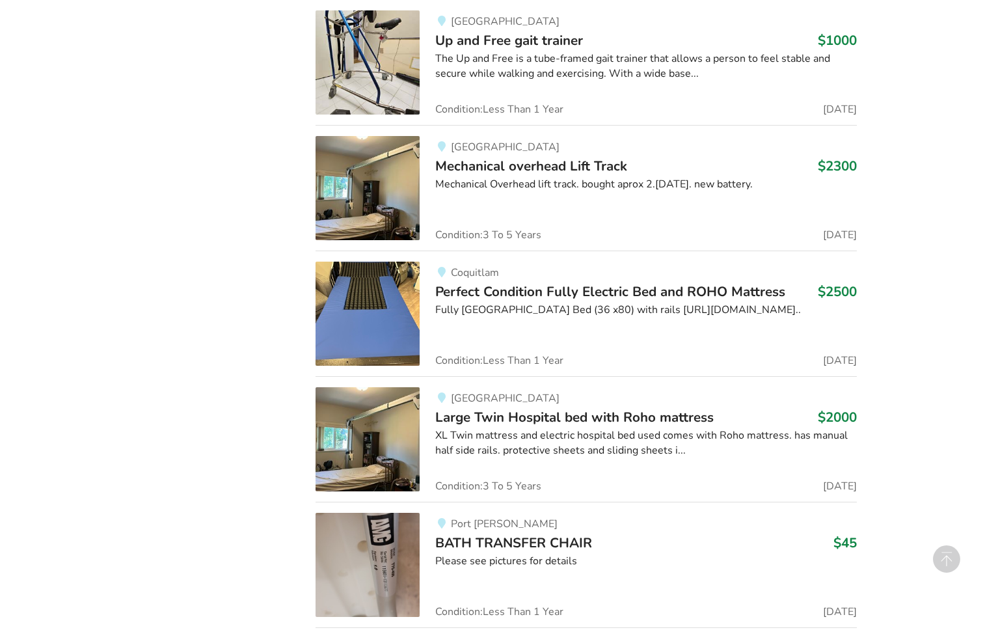
click at [662, 413] on span "Large Twin Hospital bed with Roho mattress" at bounding box center [574, 417] width 279 height 18
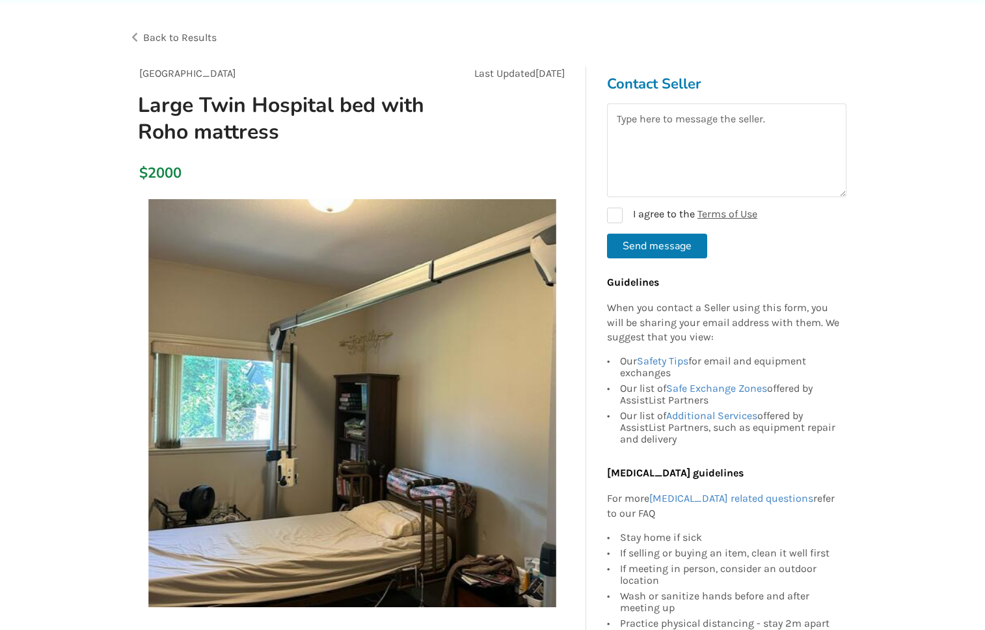
click at [157, 36] on span "Back to Results" at bounding box center [180, 37] width 74 height 12
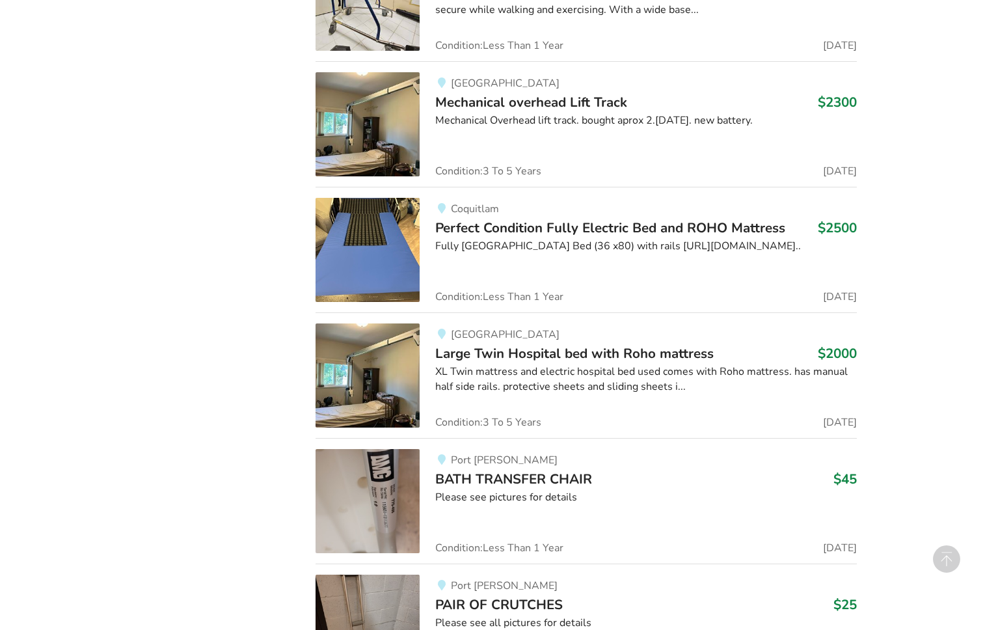
click at [581, 232] on span "Perfect Condition Fully Electric Bed and ROHO Mattress" at bounding box center [610, 228] width 350 height 18
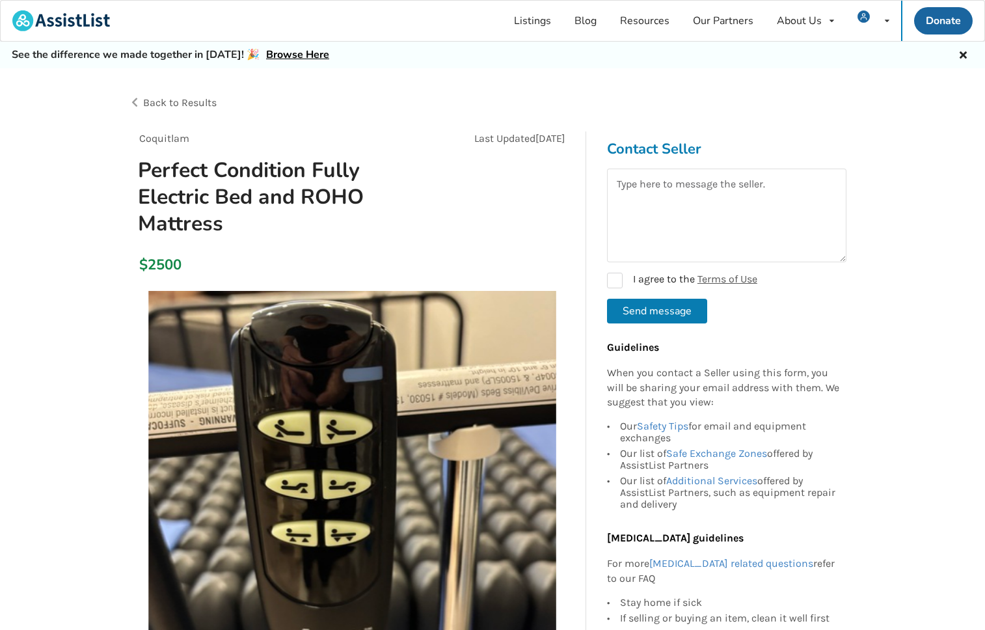
click at [199, 107] on span "Back to Results" at bounding box center [180, 102] width 74 height 12
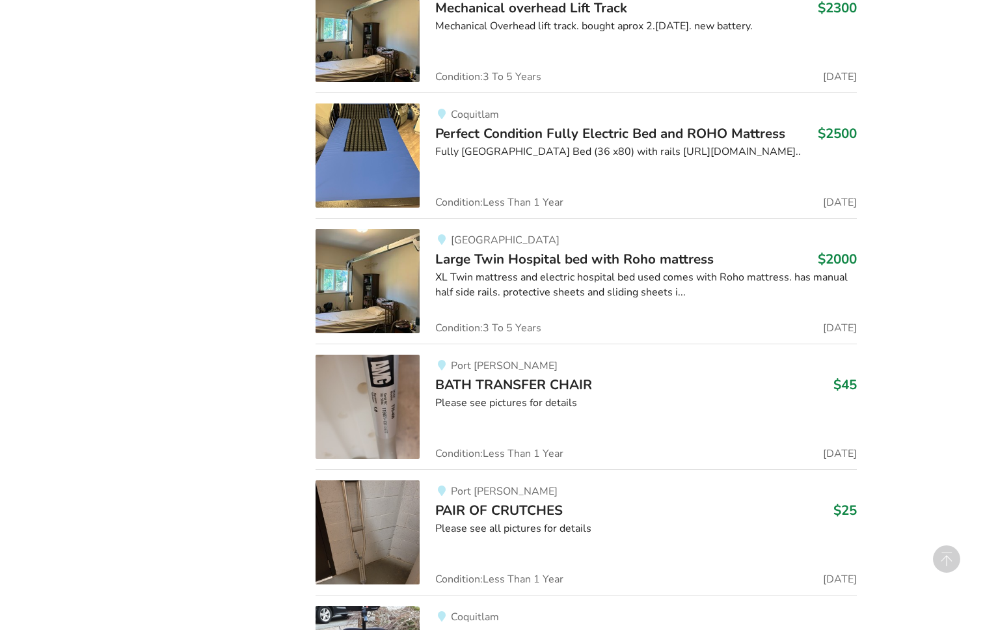
scroll to position [2132, 0]
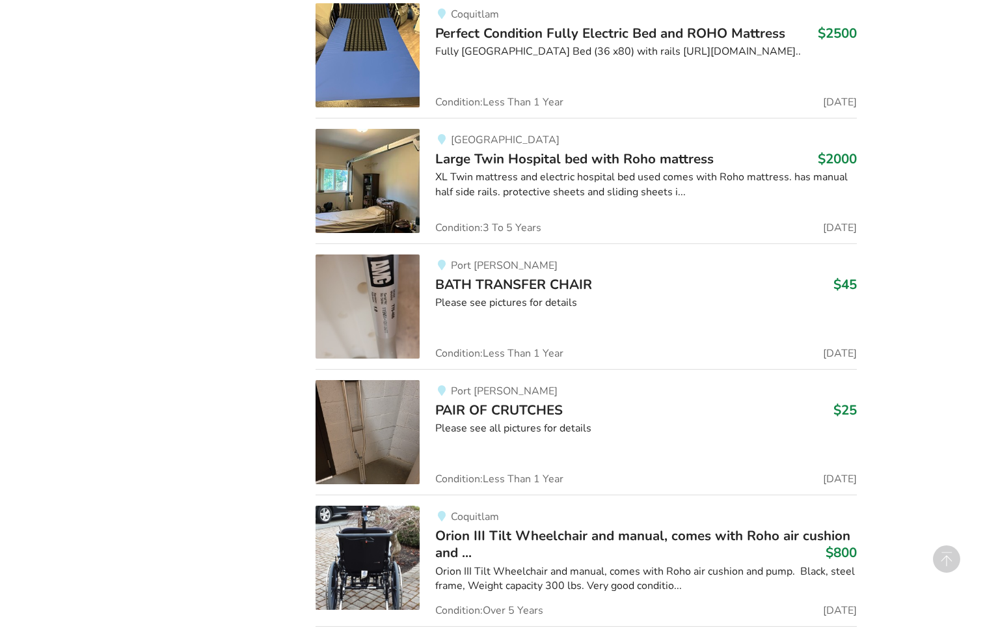
click at [523, 281] on span "BATH TRANSFER CHAIR" at bounding box center [513, 284] width 157 height 18
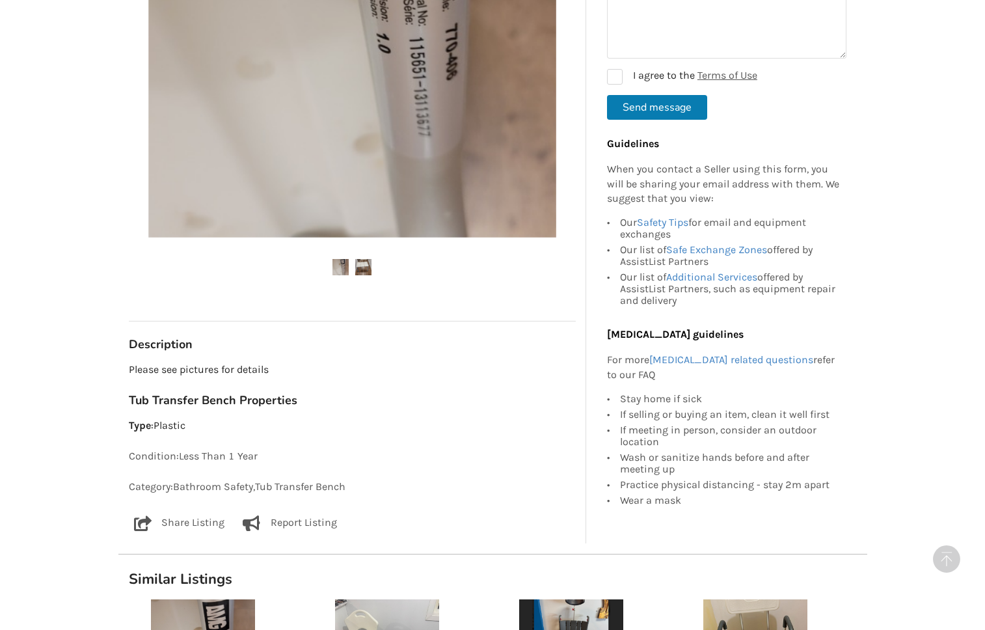
scroll to position [156, 0]
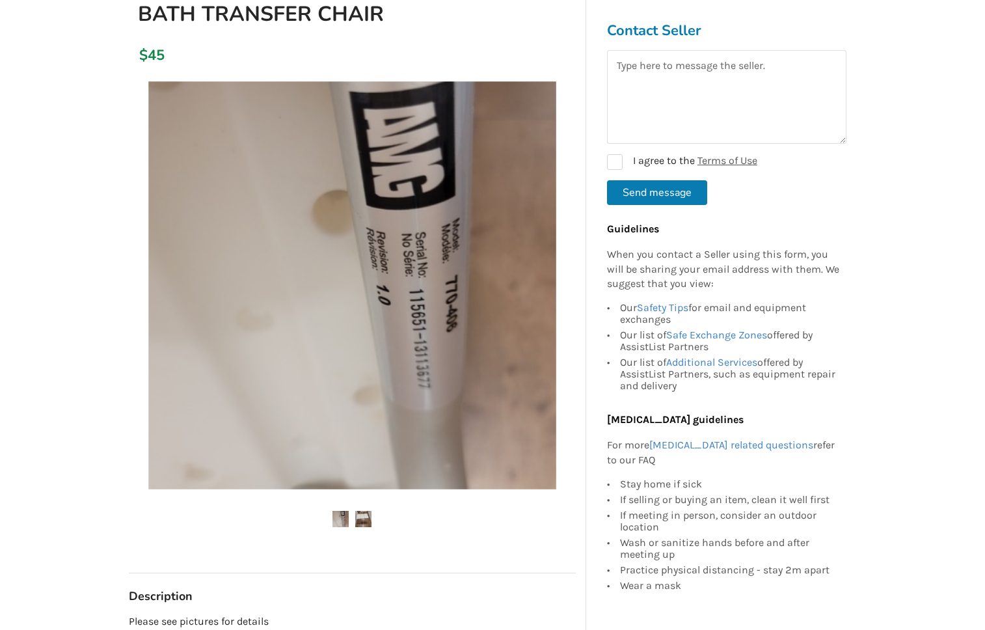
click at [367, 512] on img at bounding box center [363, 519] width 16 height 16
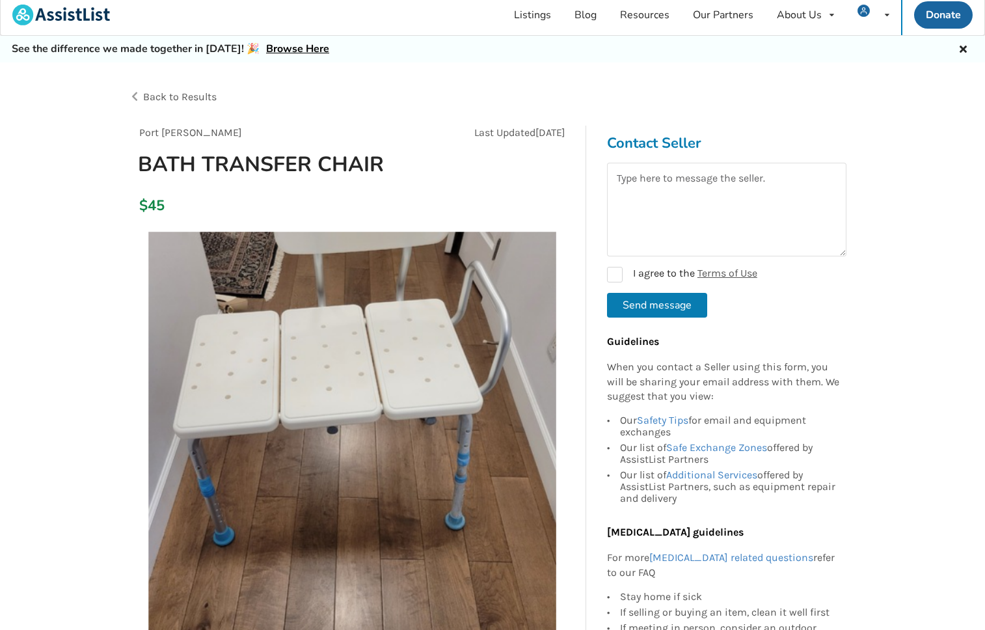
scroll to position [0, 0]
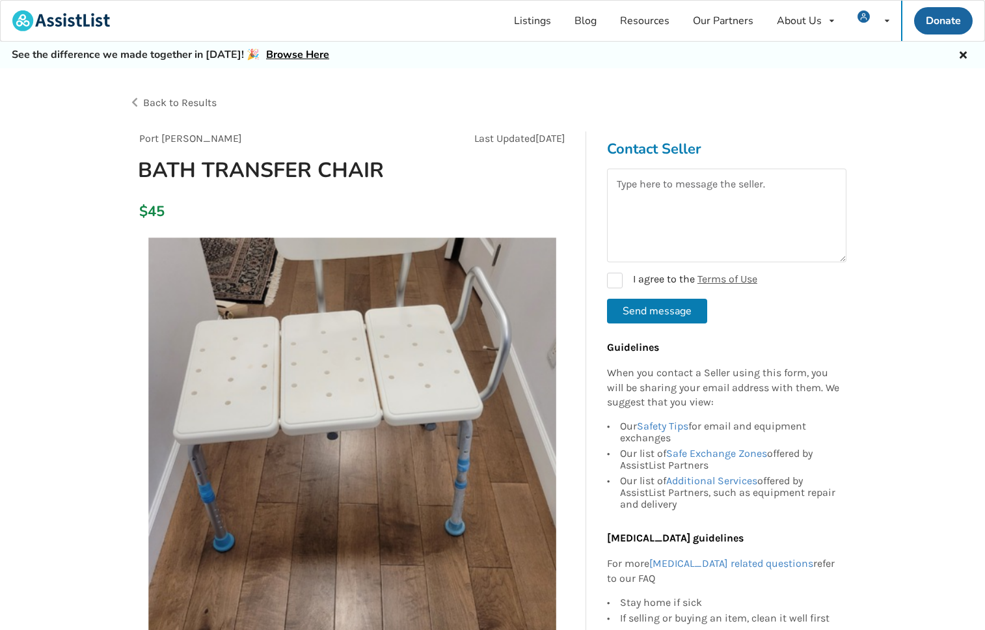
click at [184, 100] on span "Back to Results" at bounding box center [180, 102] width 74 height 12
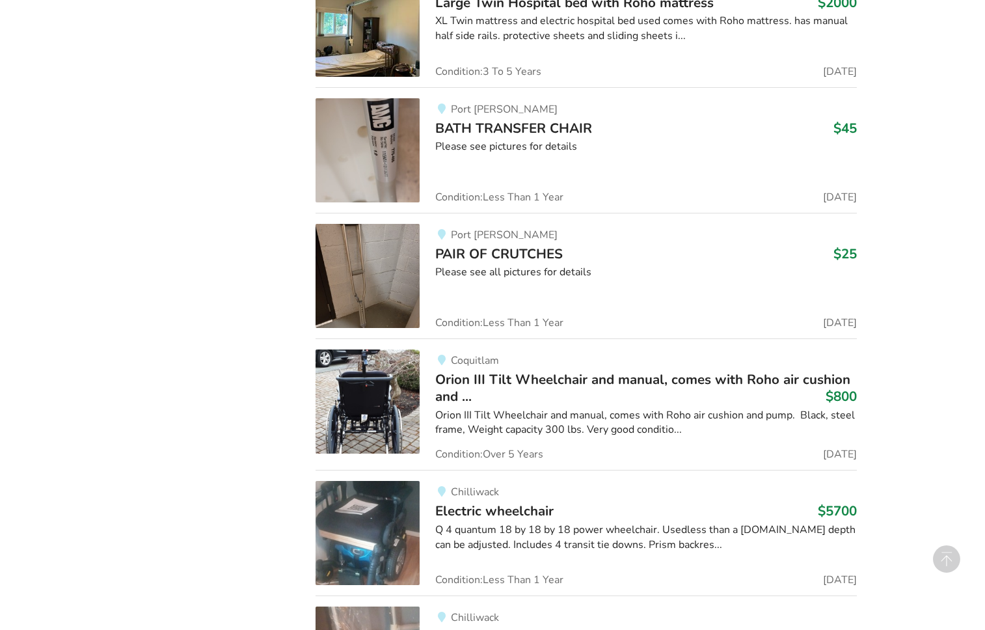
scroll to position [2340, 0]
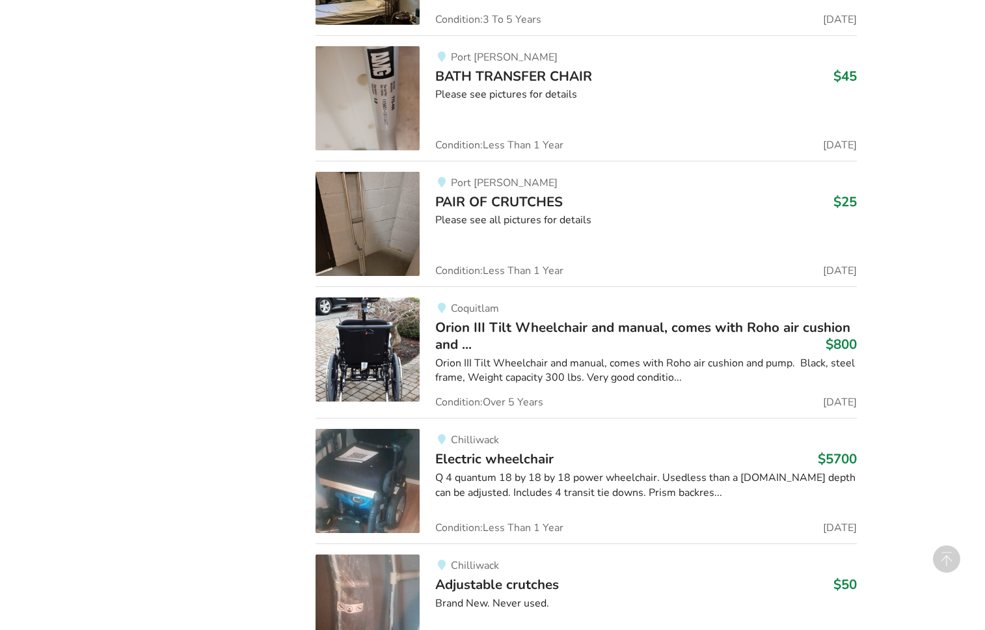
click at [479, 193] on span "PAIR OF CRUTCHES" at bounding box center [499, 202] width 128 height 18
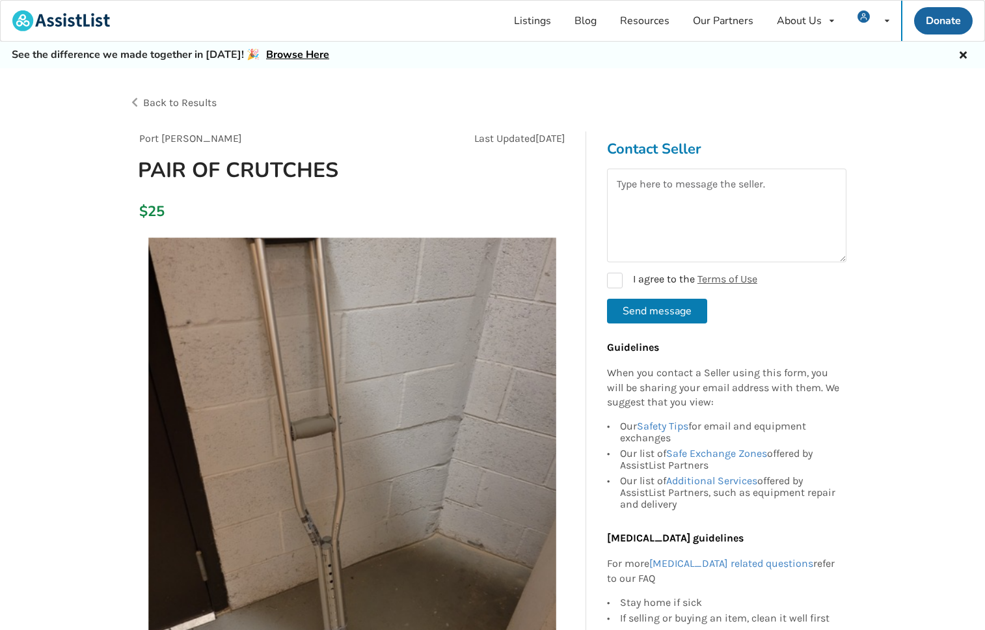
click at [189, 107] on span "Back to Results" at bounding box center [180, 102] width 74 height 12
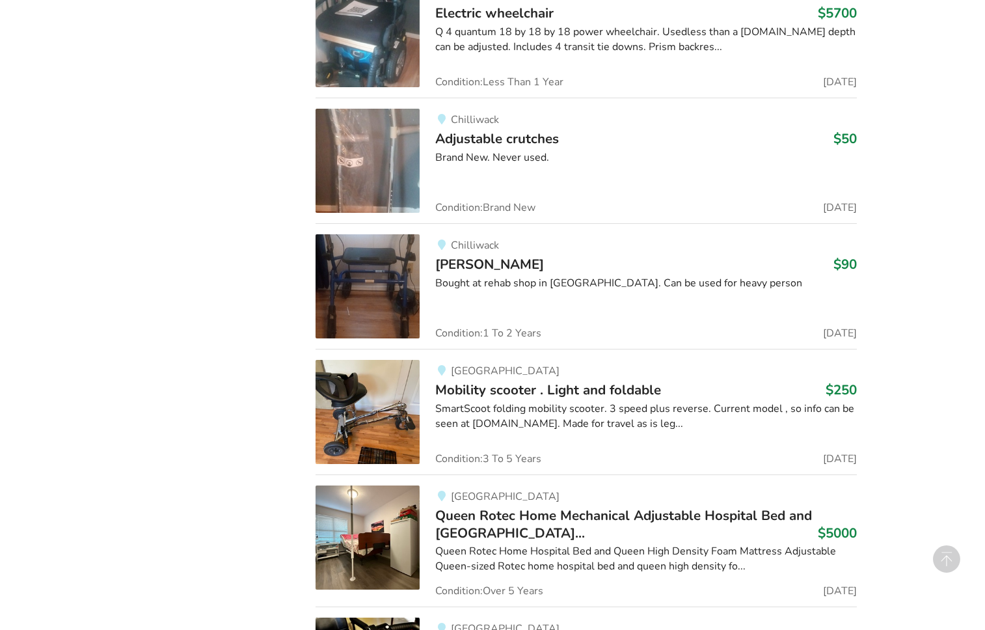
scroll to position [2810, 0]
